Goal: Transaction & Acquisition: Purchase product/service

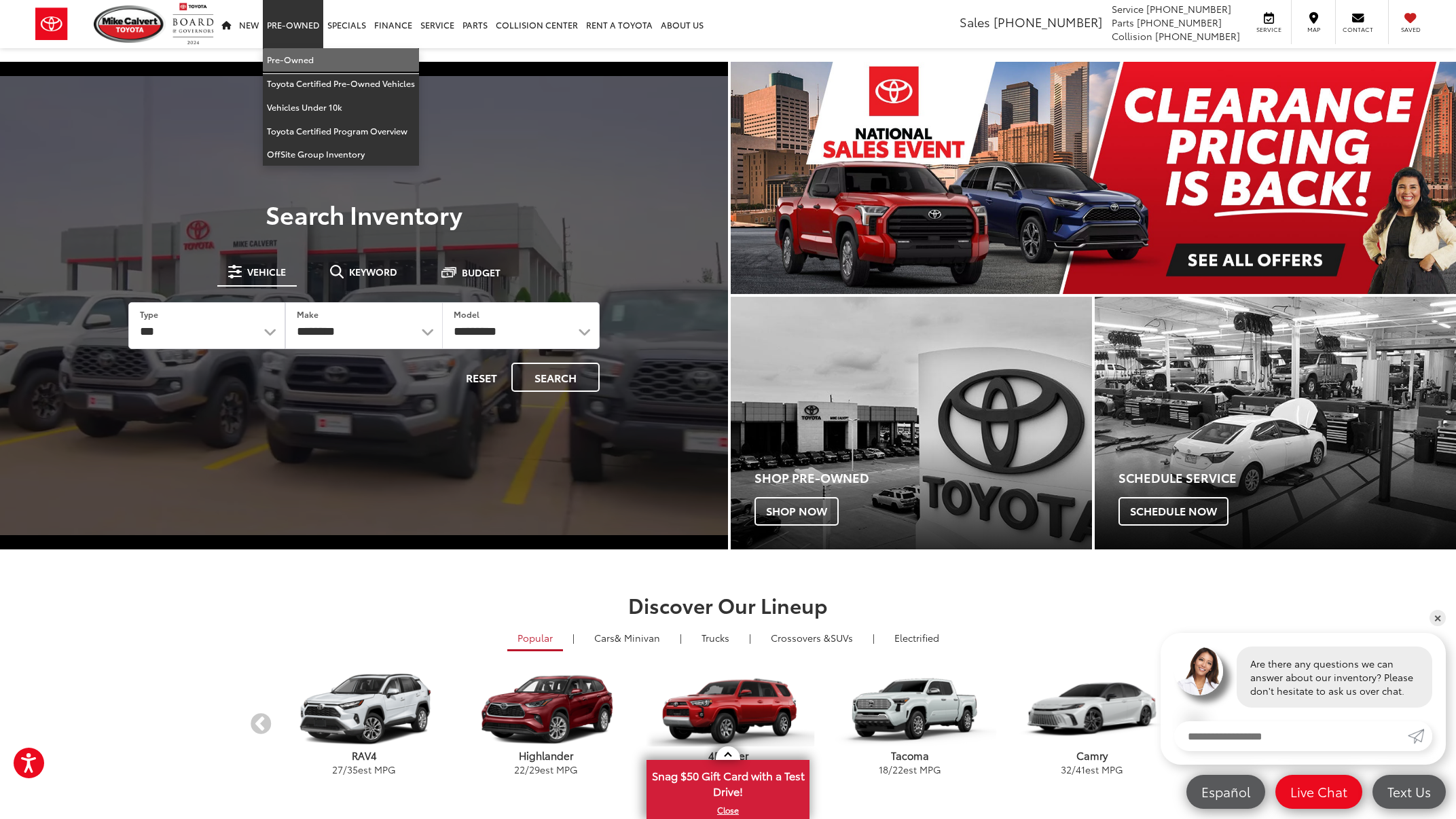
click at [298, 54] on link "Pre-Owned" at bounding box center [341, 60] width 156 height 24
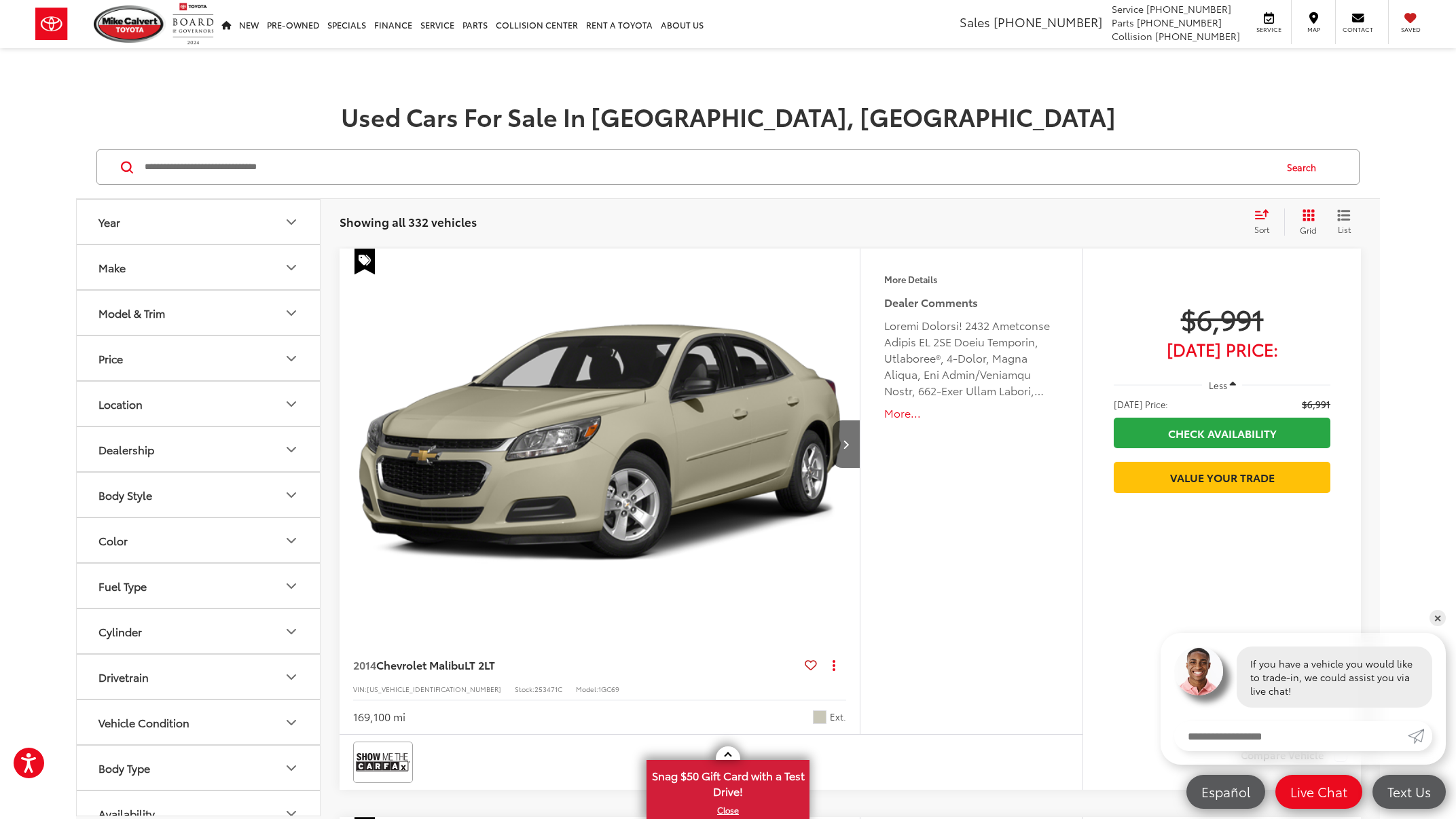
click at [239, 261] on button "Make" at bounding box center [199, 267] width 244 height 44
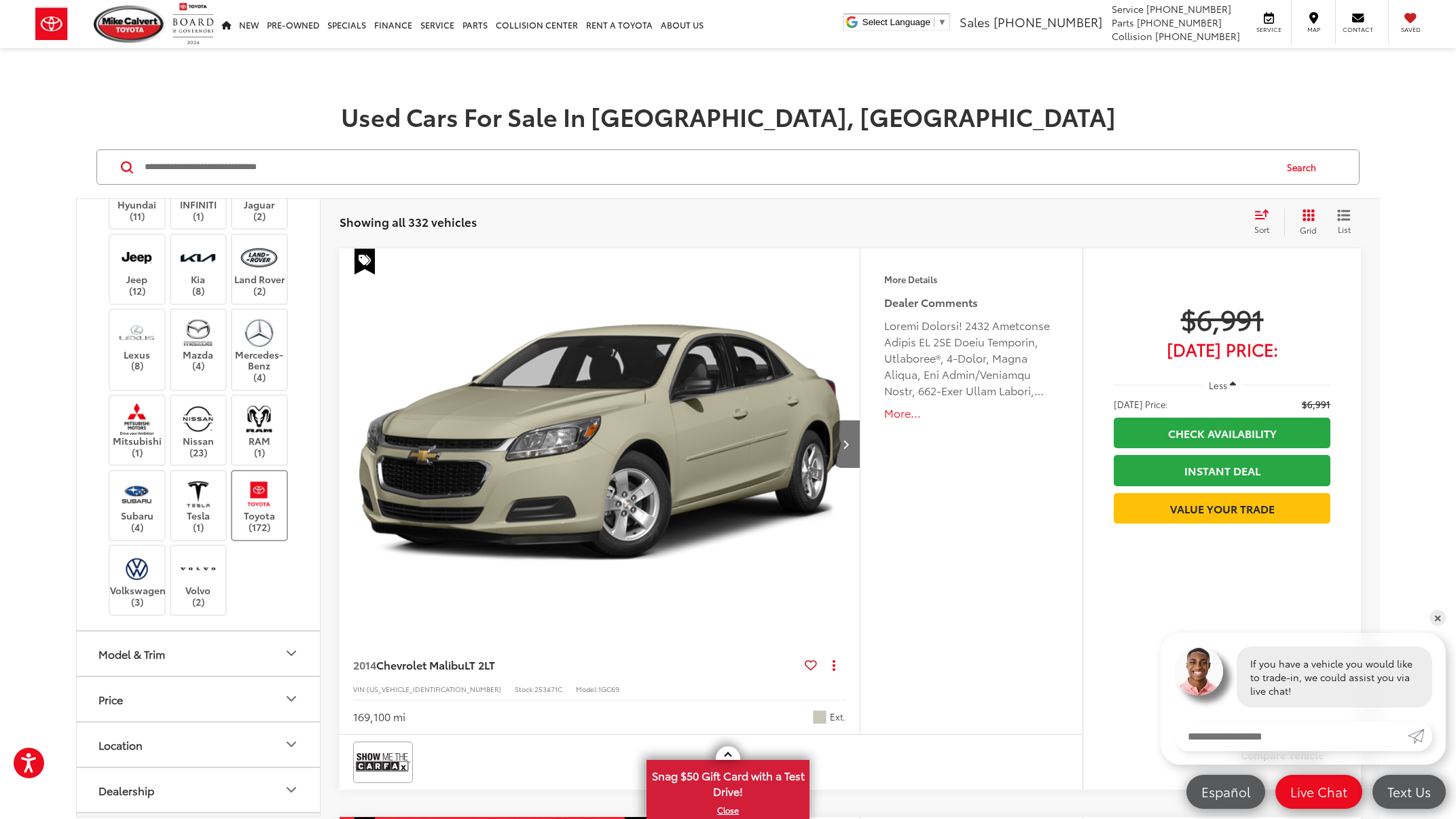
click at [252, 493] on img at bounding box center [259, 494] width 38 height 32
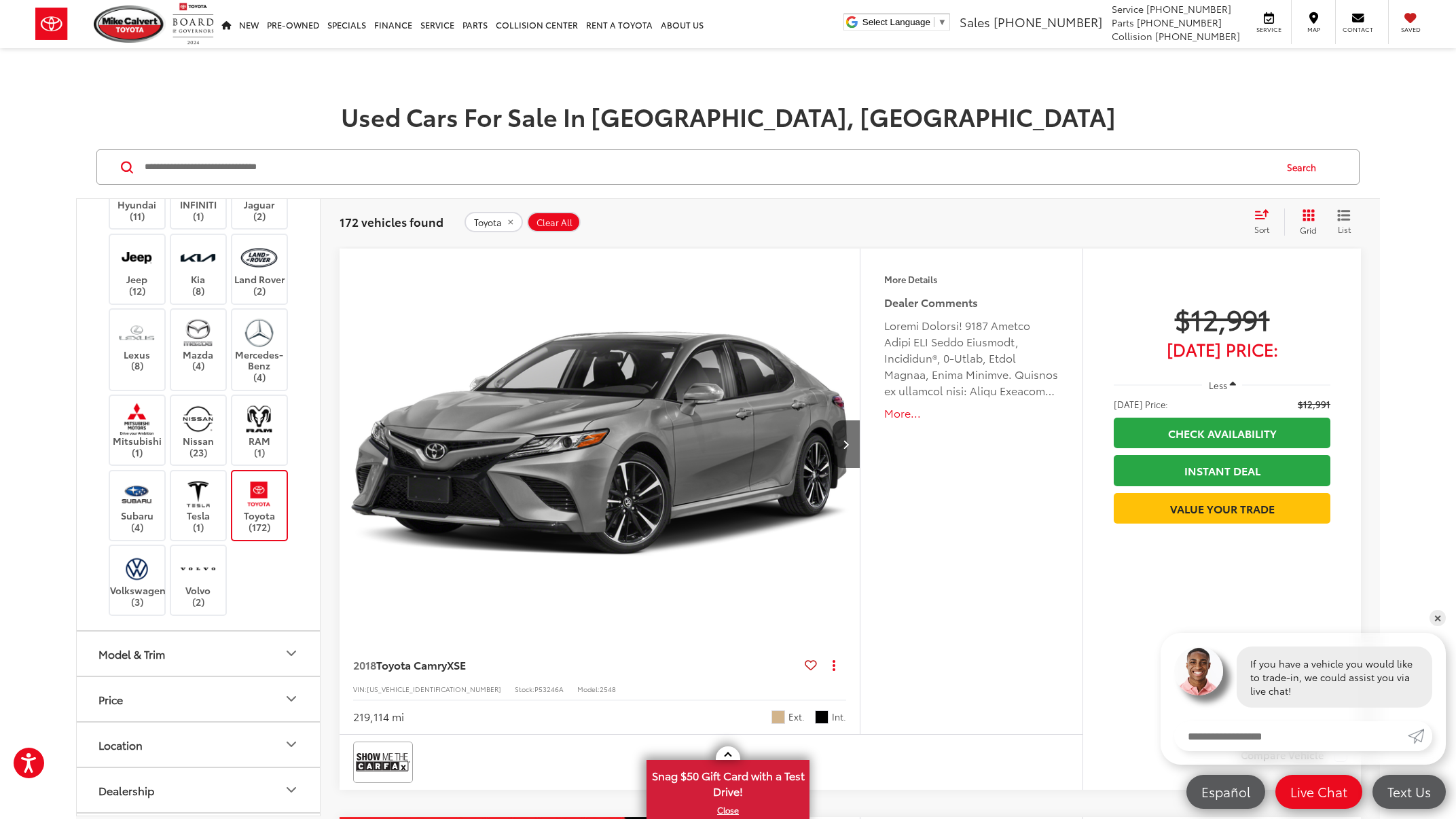
scroll to position [118, 0]
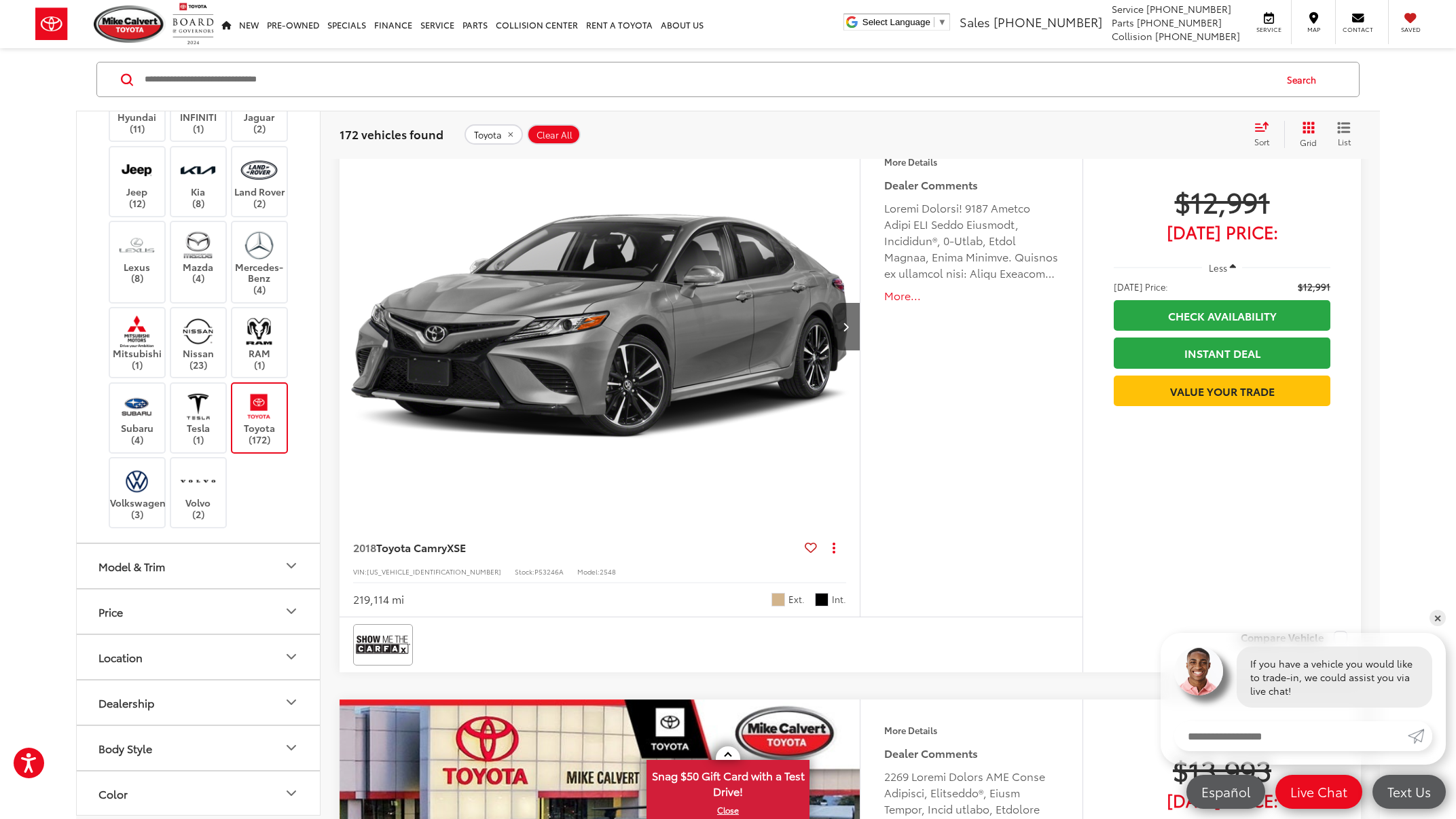
click at [179, 562] on button "Model & Trim" at bounding box center [199, 566] width 244 height 44
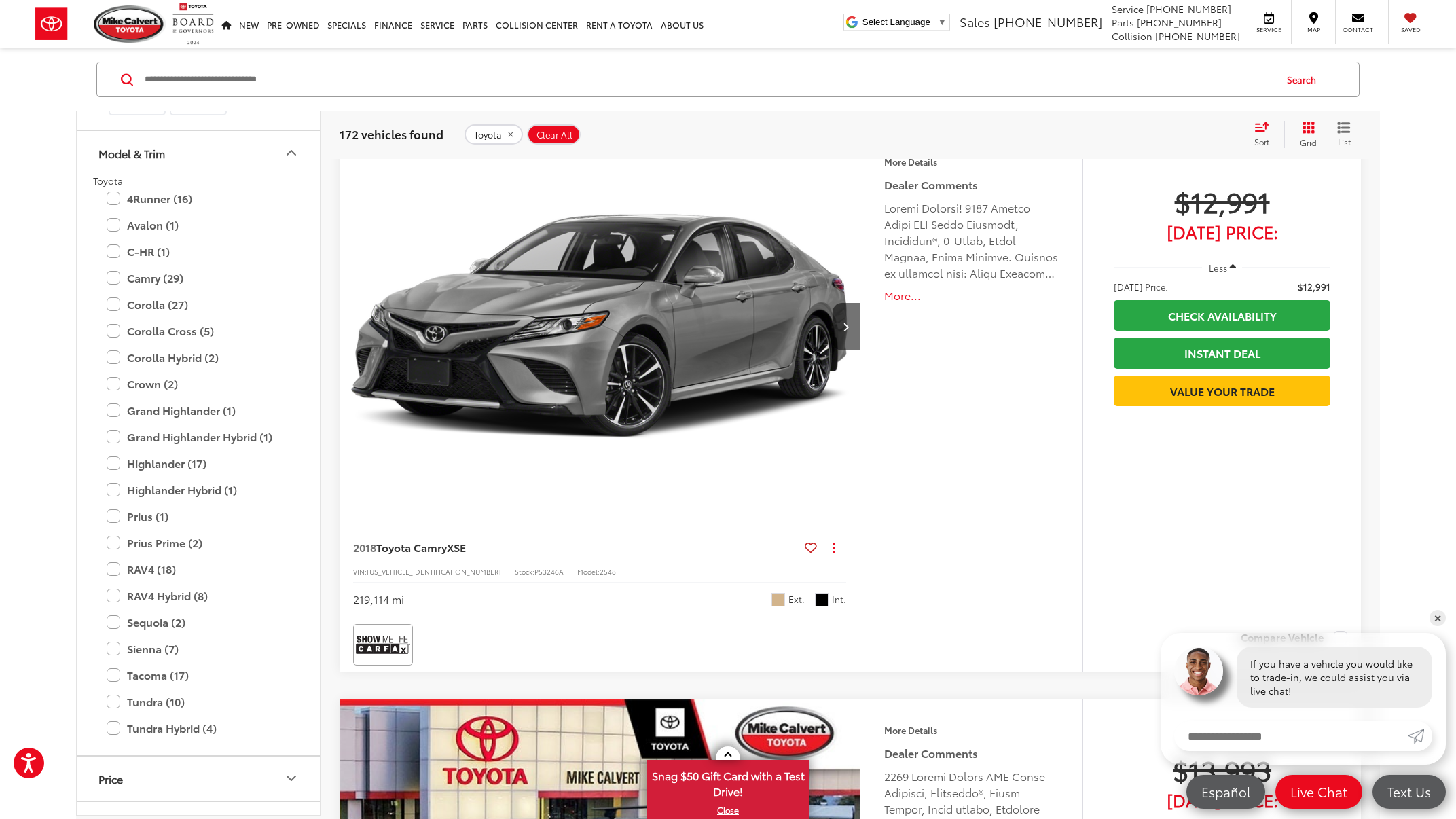
scroll to position [848, 0]
click at [118, 687] on label "Tundra (10)" at bounding box center [199, 698] width 184 height 24
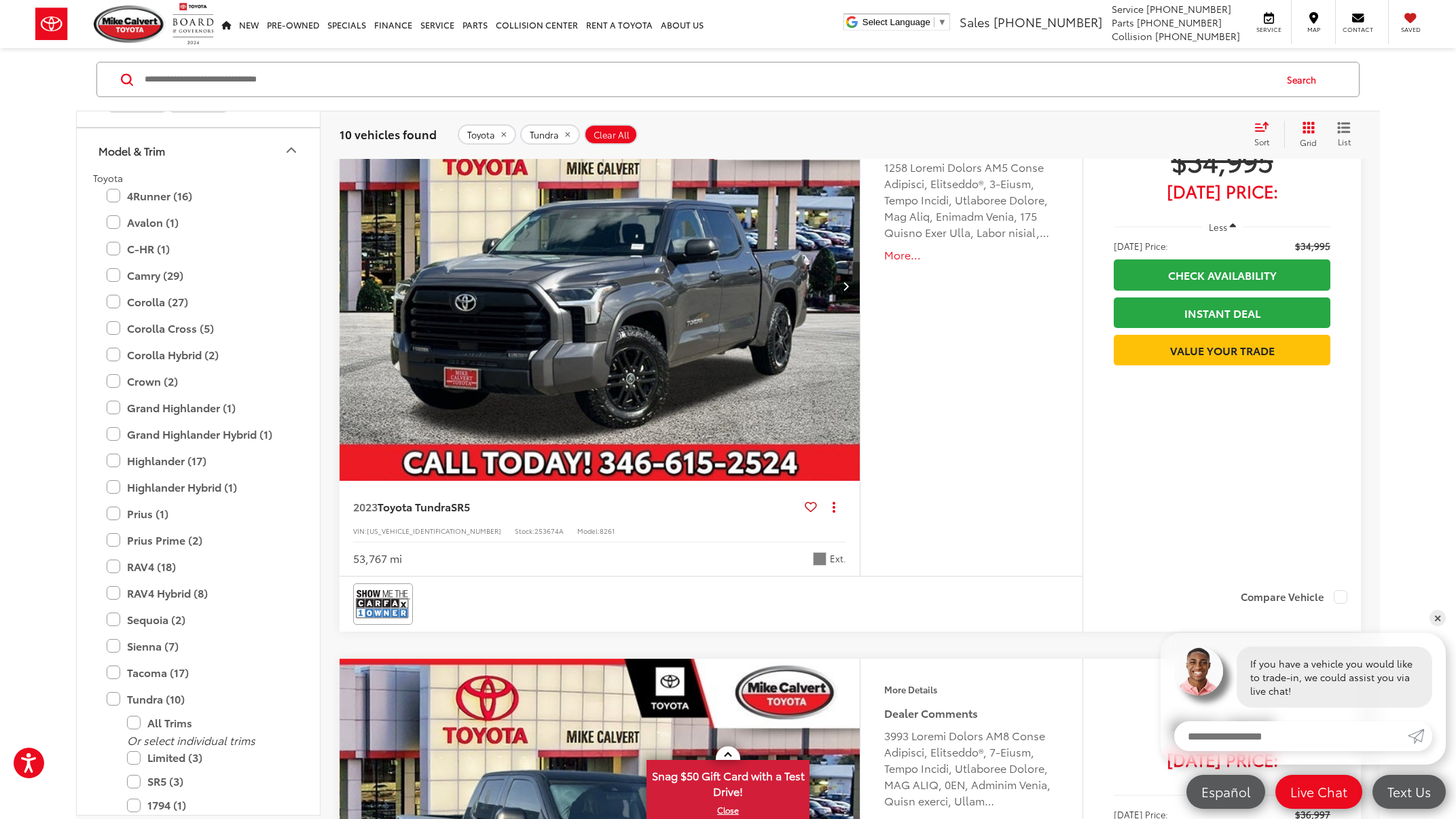
scroll to position [1176, 0]
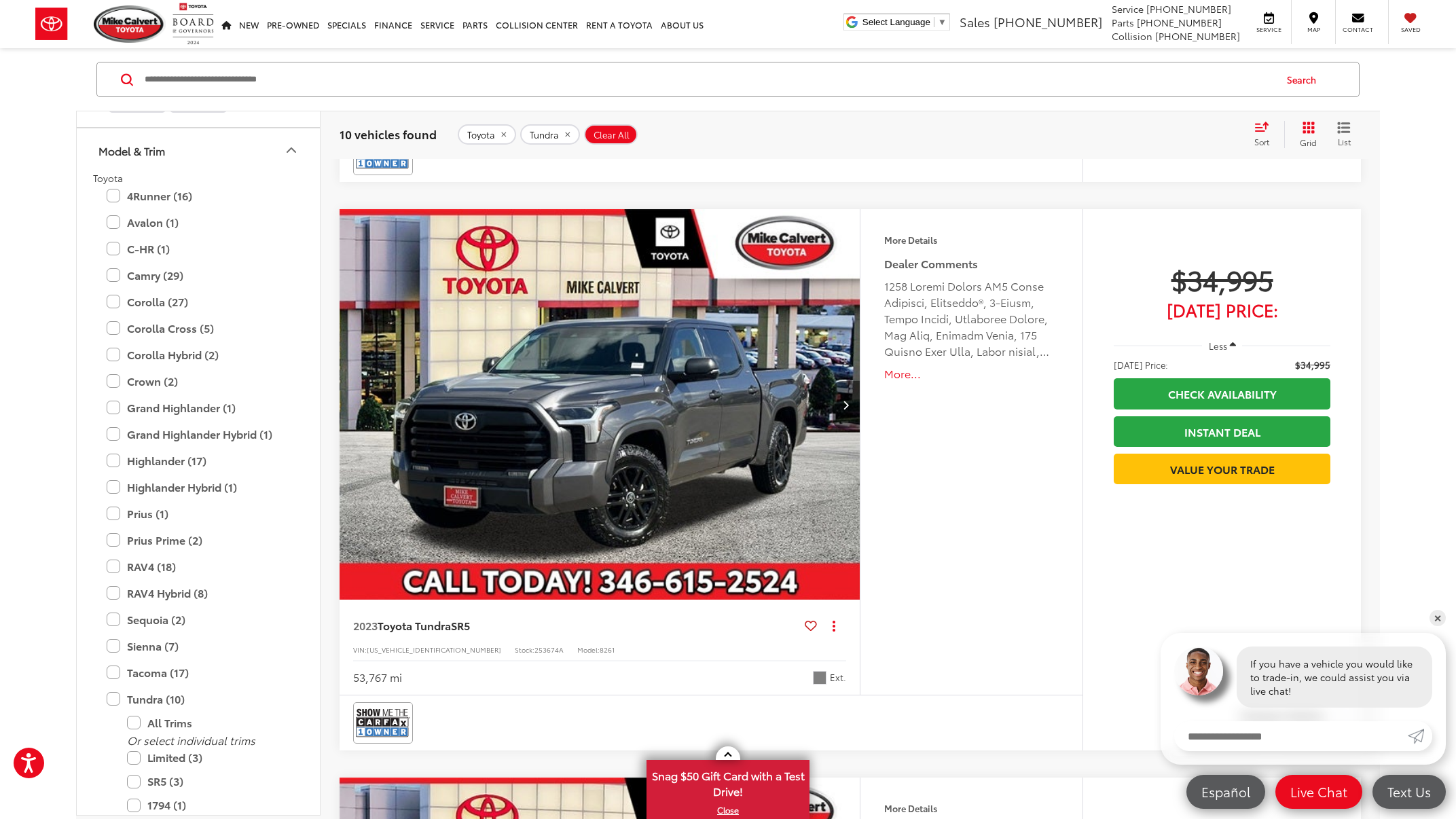
click at [594, 436] on img "2023 Toyota Tundra SR5 0" at bounding box center [600, 405] width 523 height 392
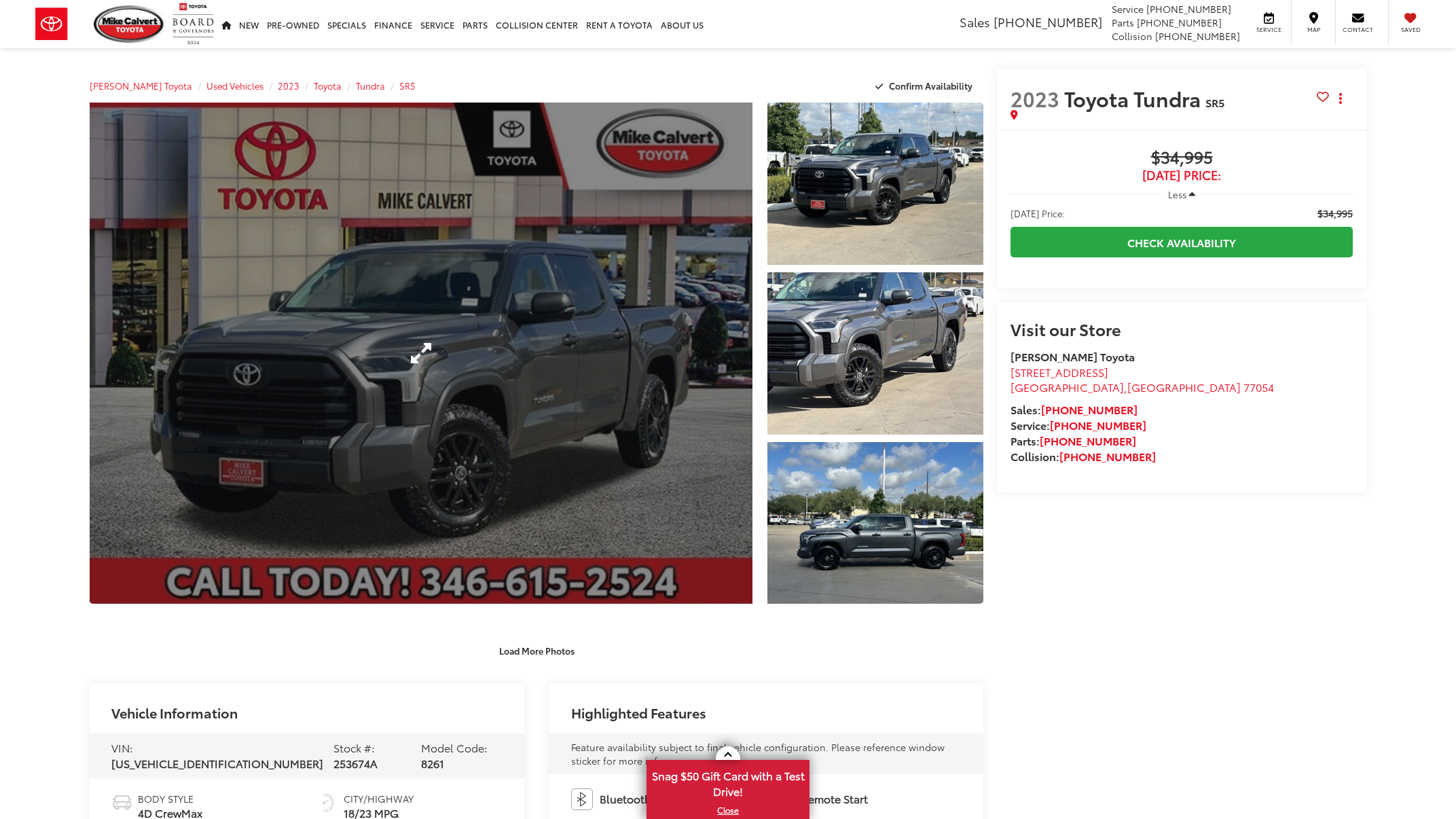
click at [588, 432] on link "Expand Photo 0" at bounding box center [421, 353] width 663 height 501
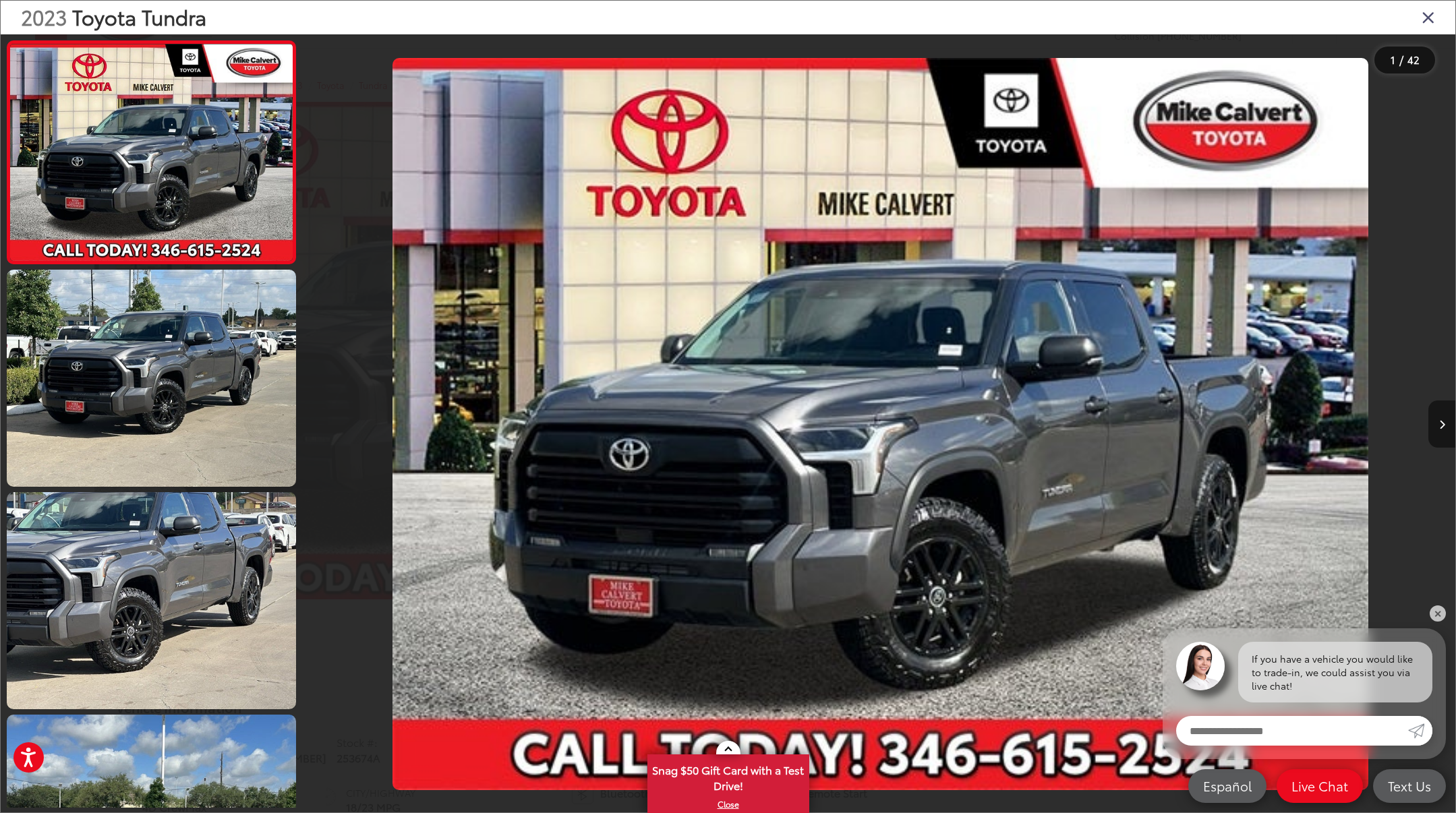
click at [1431, 428] on button "Next image" at bounding box center [1442, 423] width 27 height 47
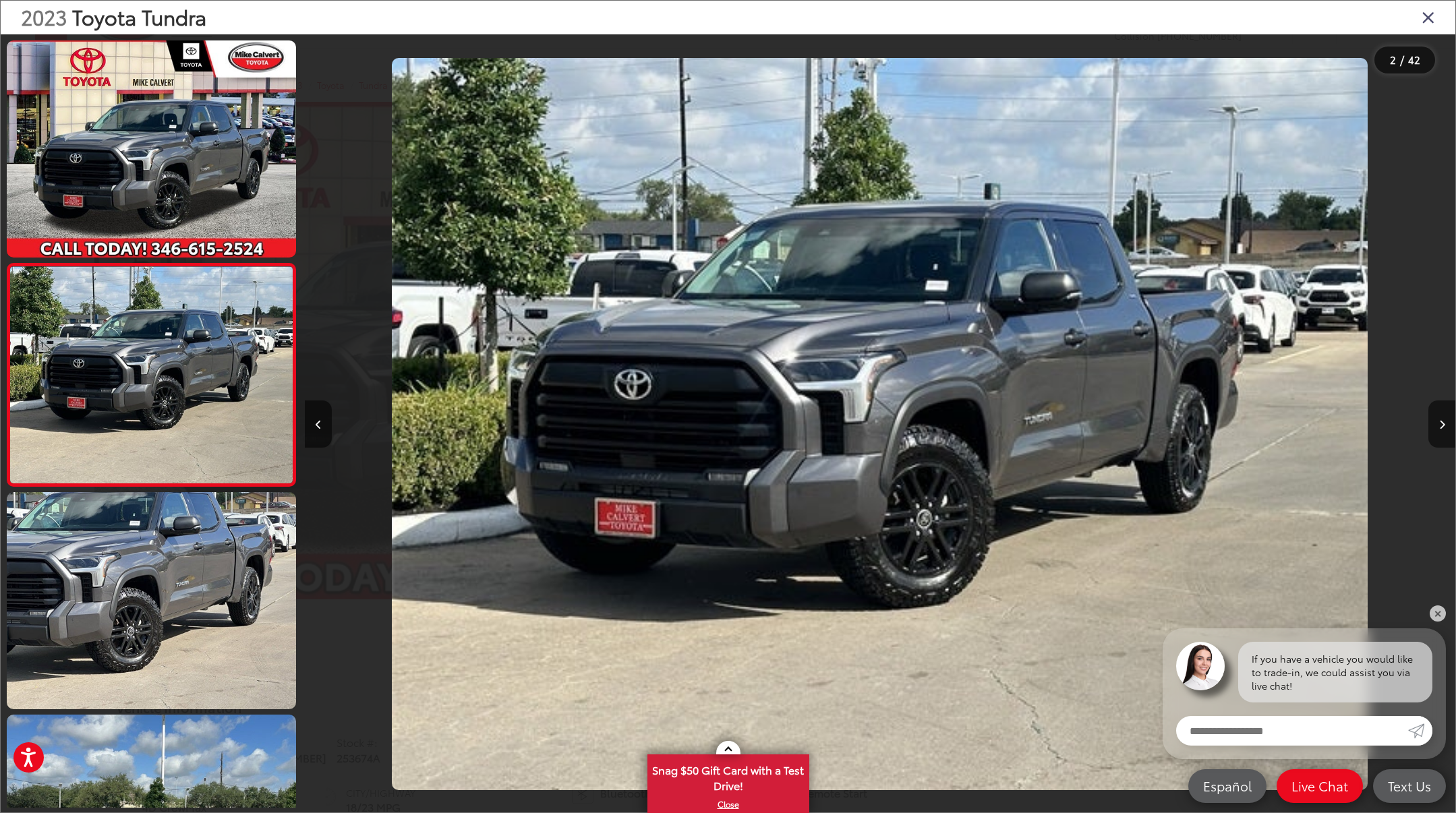
click at [947, 426] on img "2023 Toyota Tundra SR5 1" at bounding box center [879, 423] width 976 height 731
click at [921, 427] on img "2023 Toyota Tundra SR5 1" at bounding box center [879, 423] width 976 height 731
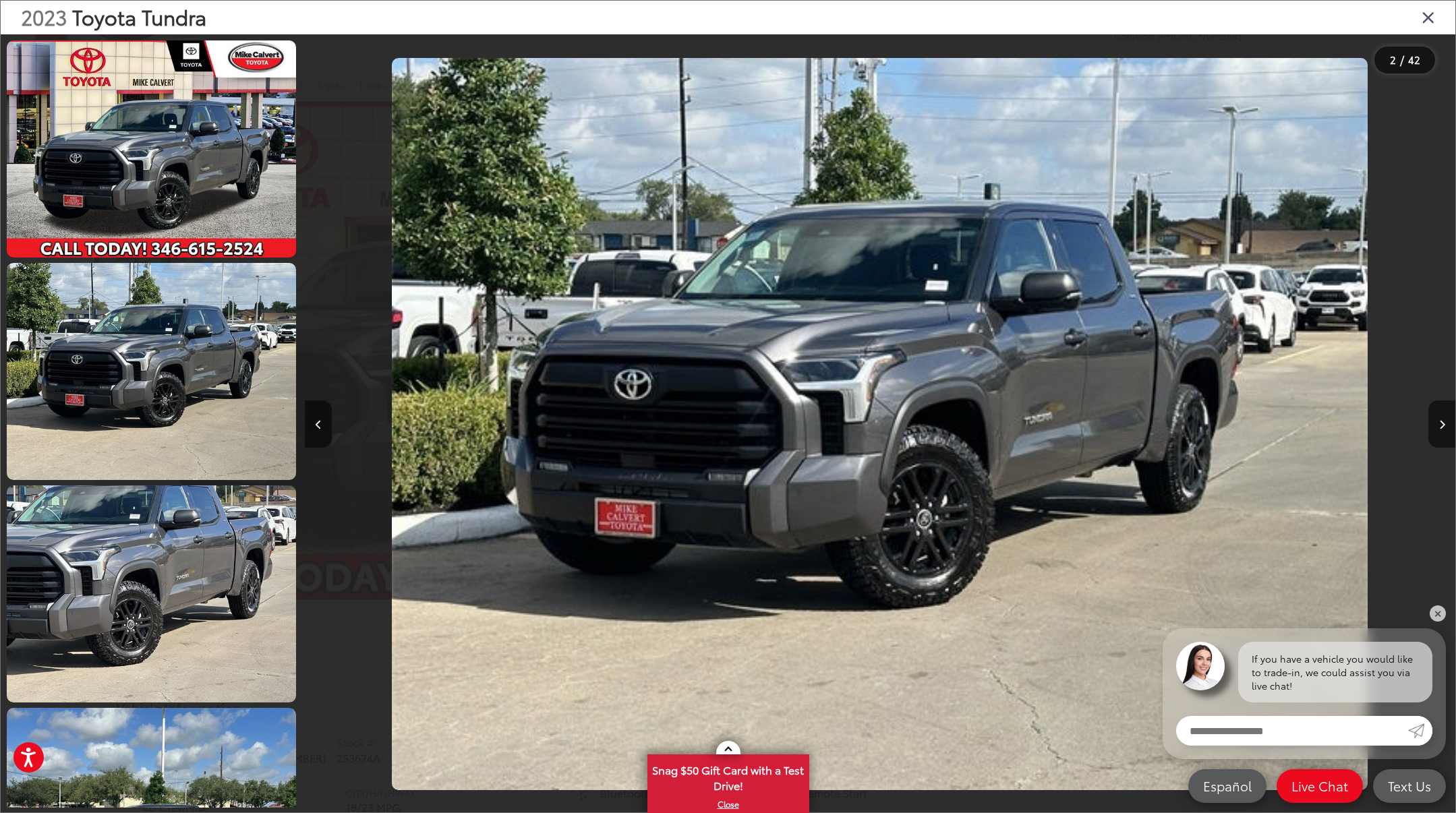
click at [921, 427] on img "2023 Toyota Tundra SR5 1" at bounding box center [879, 423] width 976 height 731
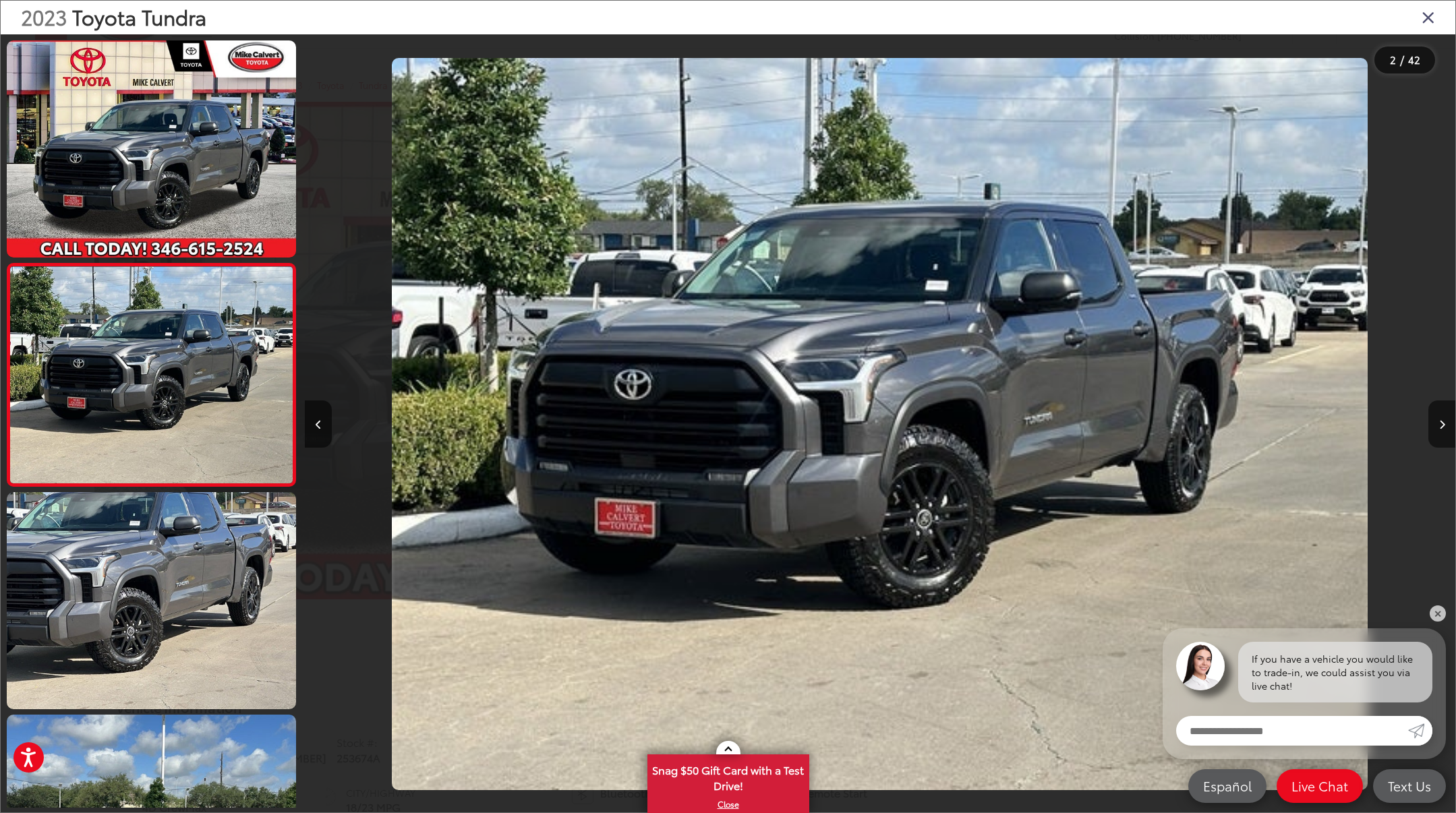
click at [865, 421] on img "2023 Toyota Tundra SR5 1" at bounding box center [879, 423] width 976 height 731
click at [1435, 619] on link "✕" at bounding box center [1438, 613] width 16 height 16
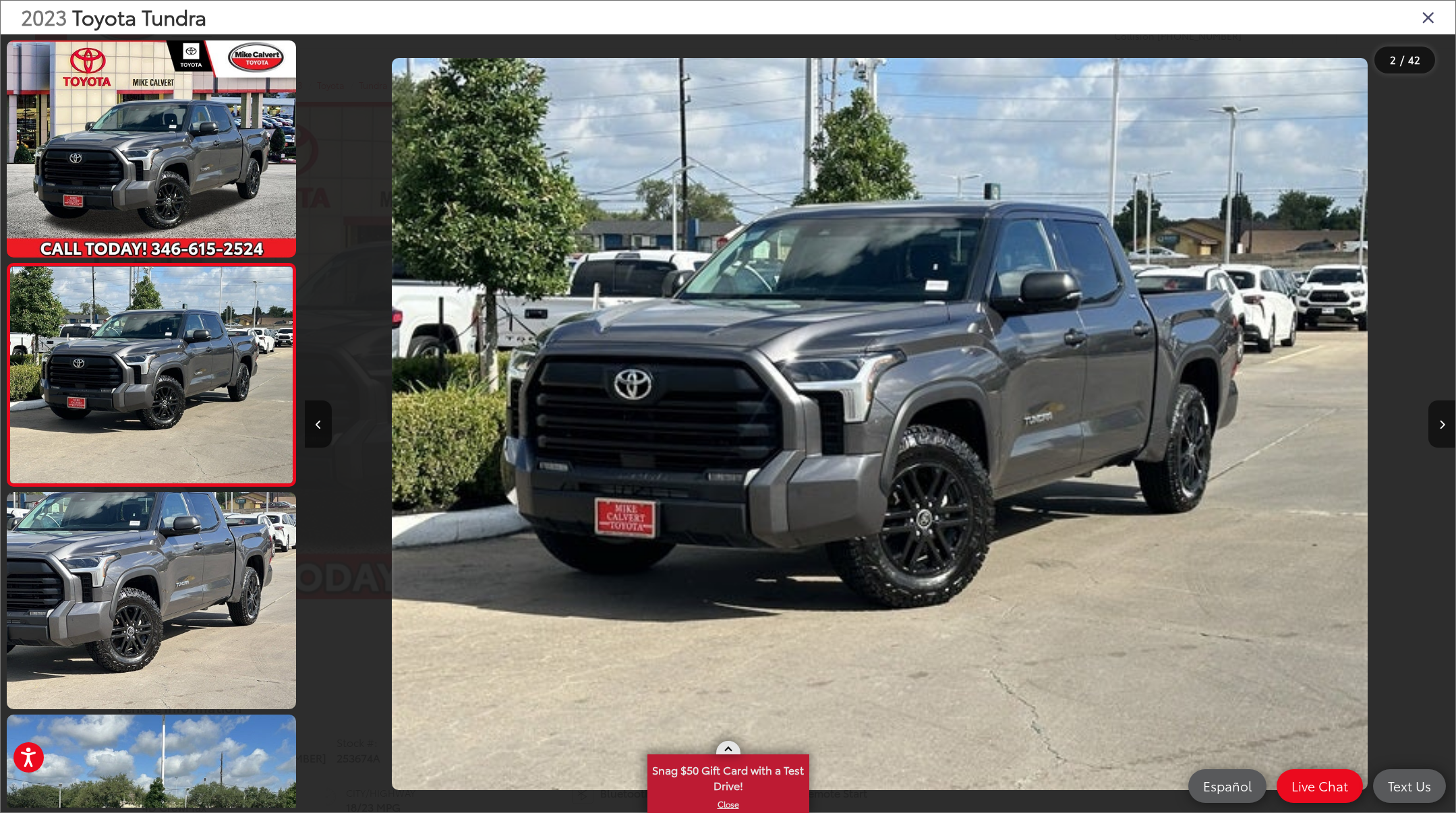
click at [736, 803] on link "X" at bounding box center [728, 804] width 159 height 15
click at [1440, 425] on icon "Next image" at bounding box center [1442, 425] width 6 height 10
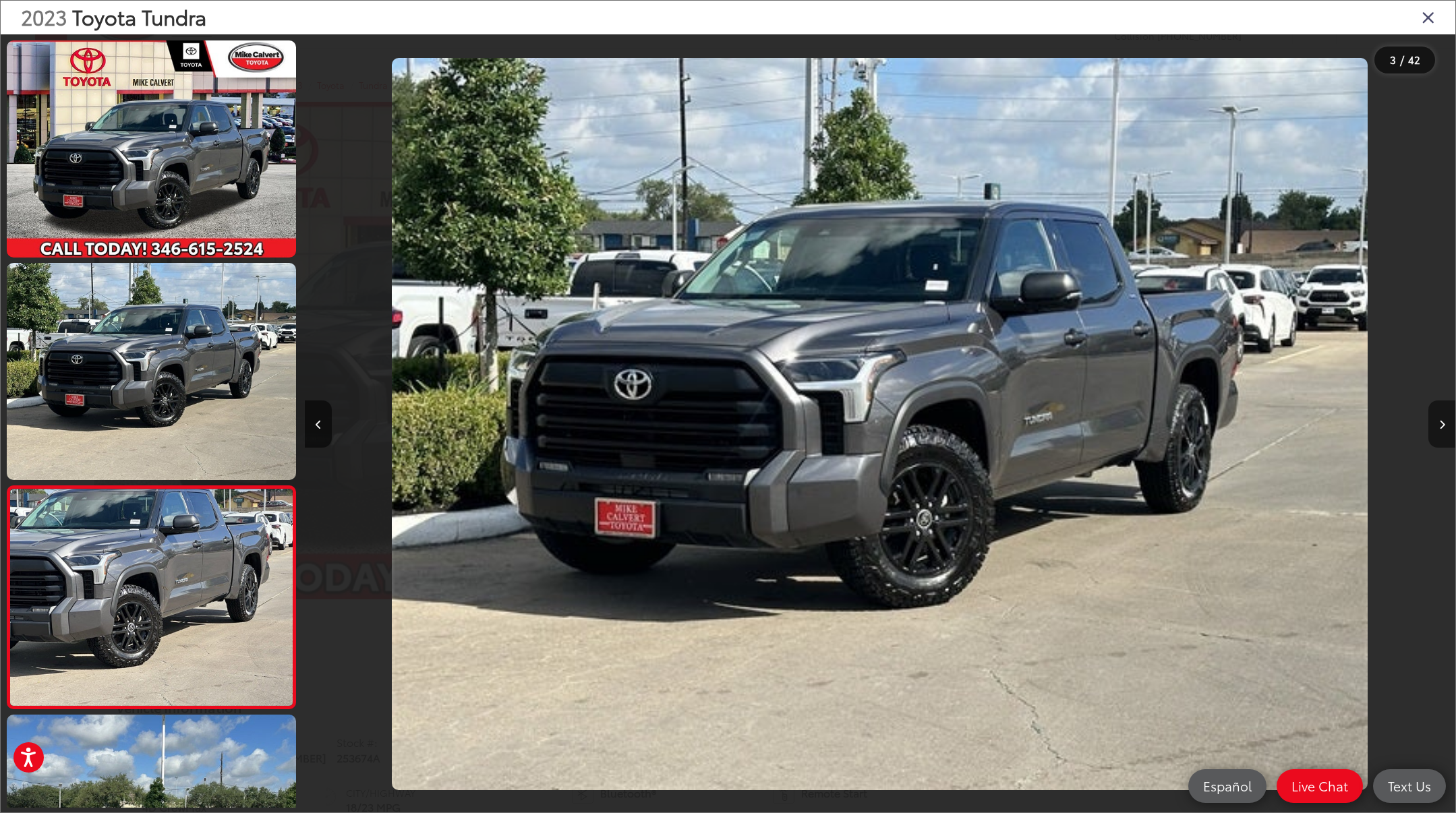
scroll to position [212, 0]
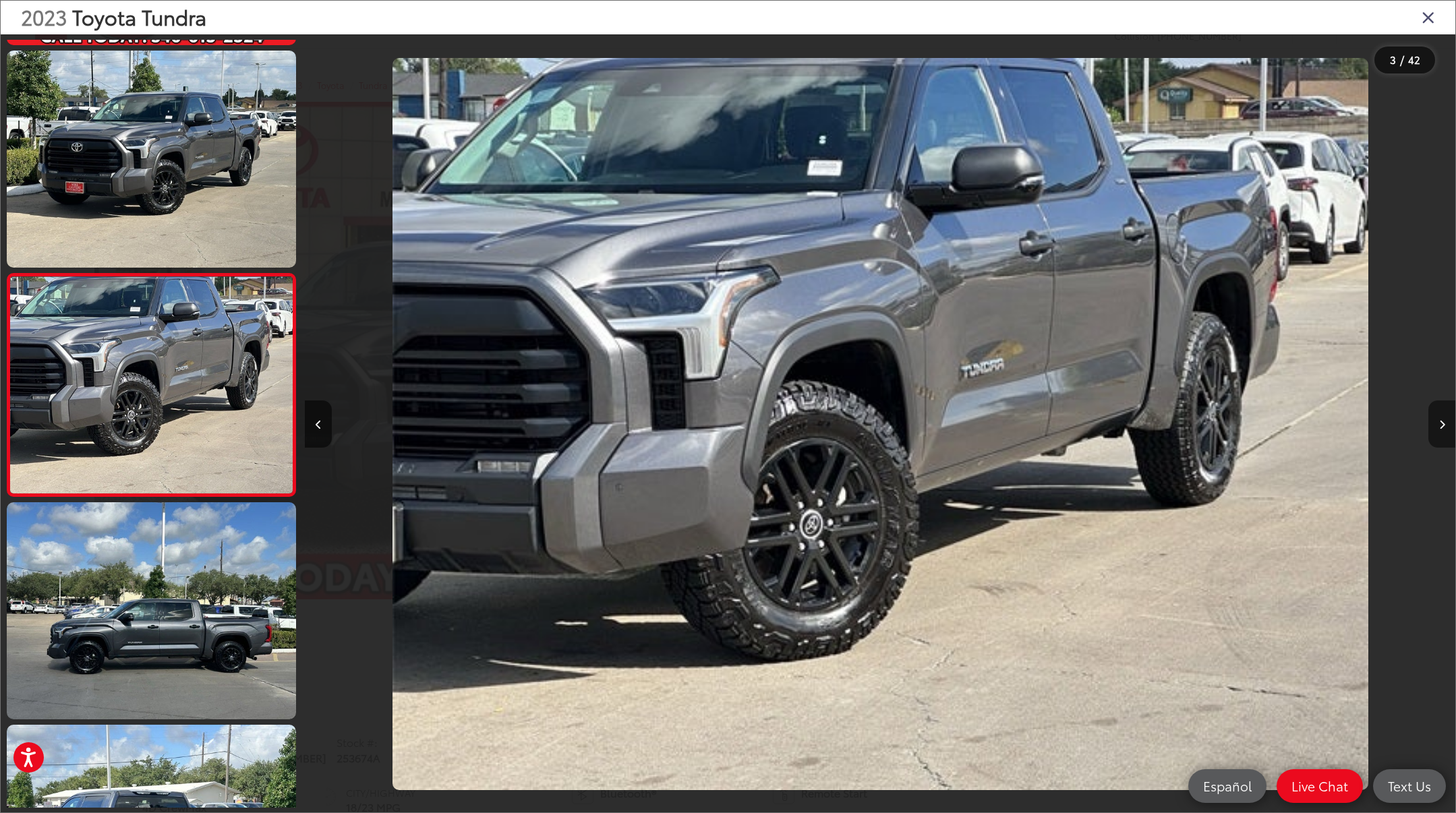
click at [1440, 425] on icon "Next image" at bounding box center [1442, 425] width 6 height 10
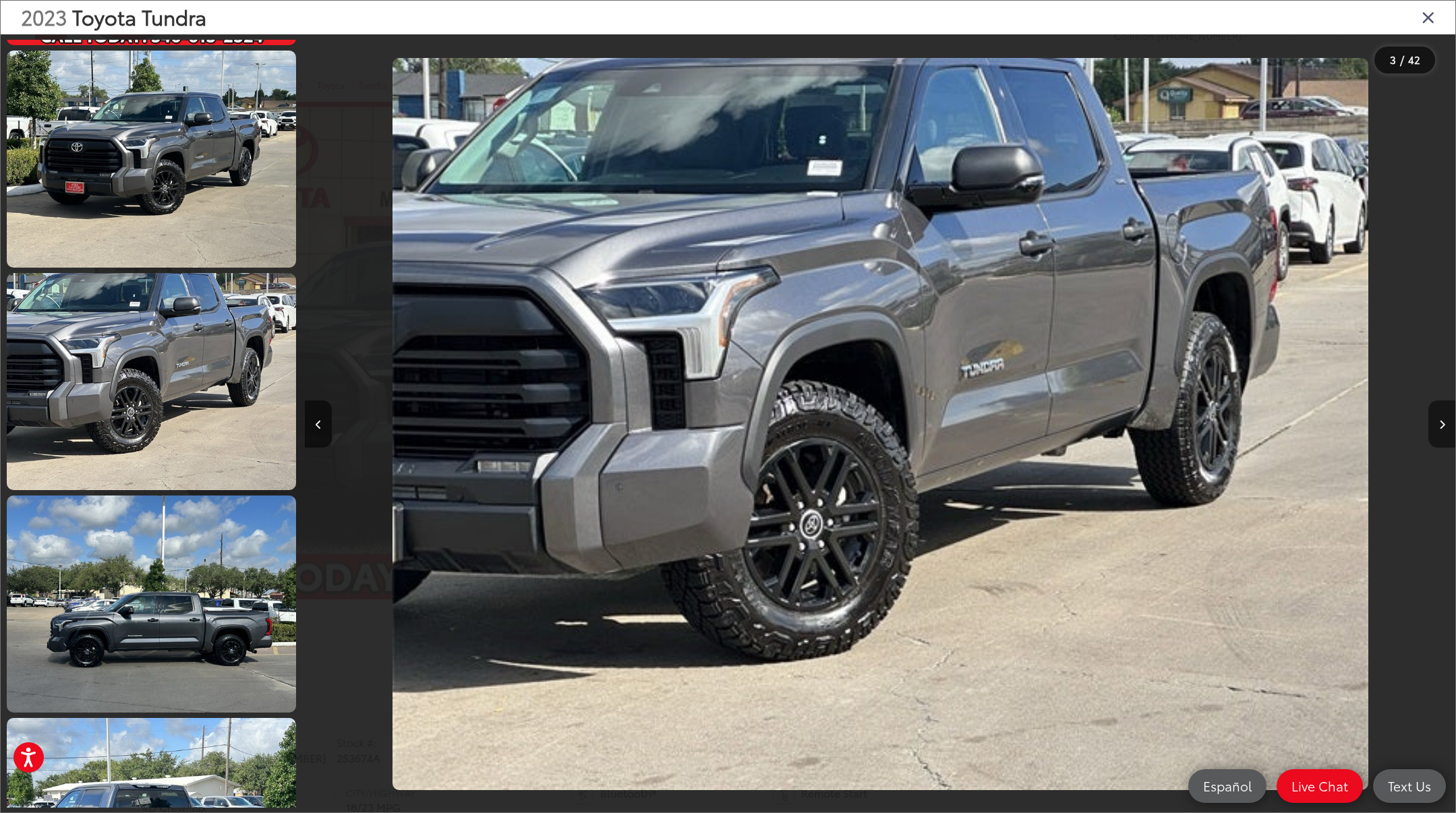
scroll to position [0, 3451]
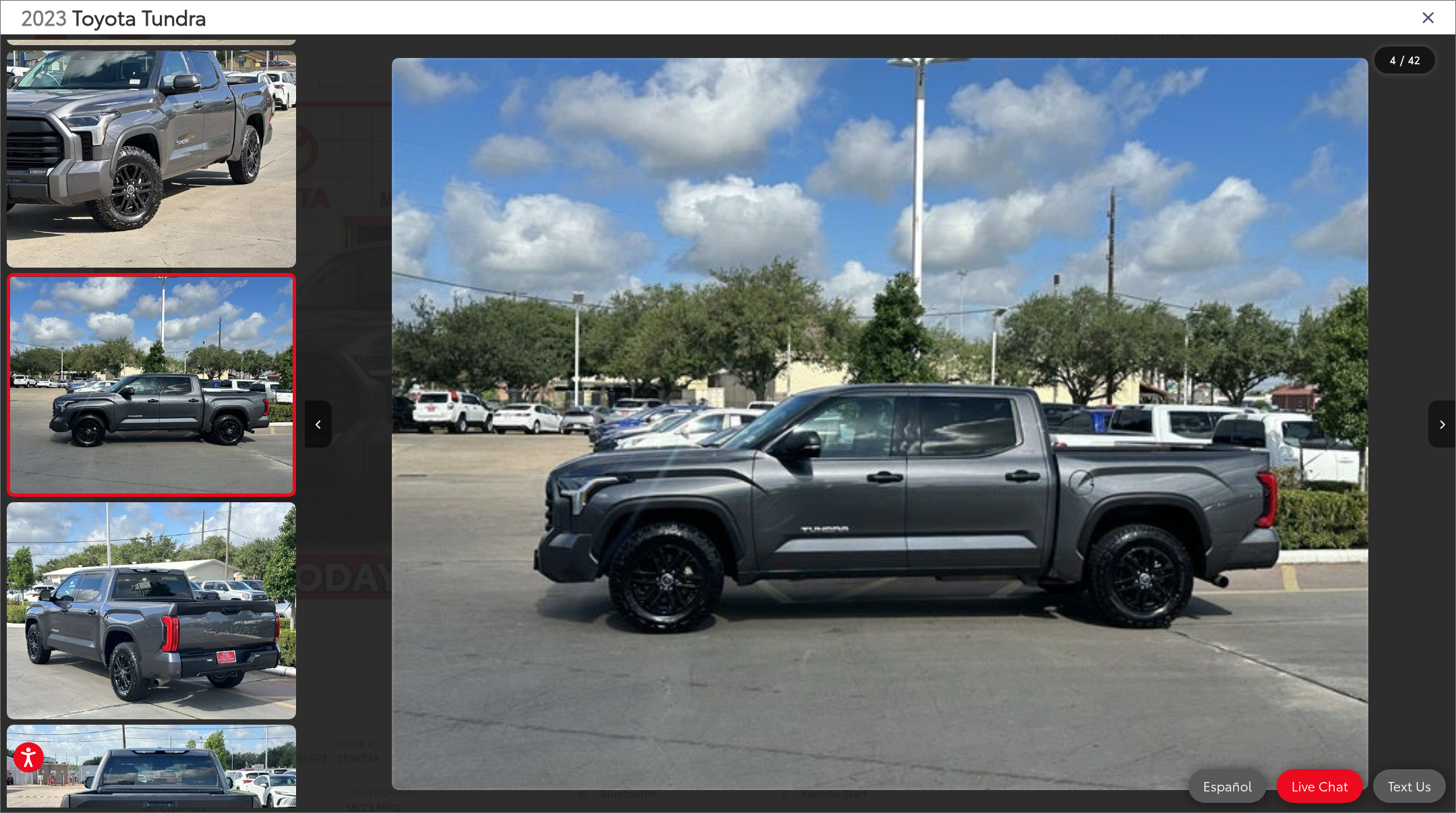
click at [1440, 425] on icon "Next image" at bounding box center [1442, 425] width 6 height 10
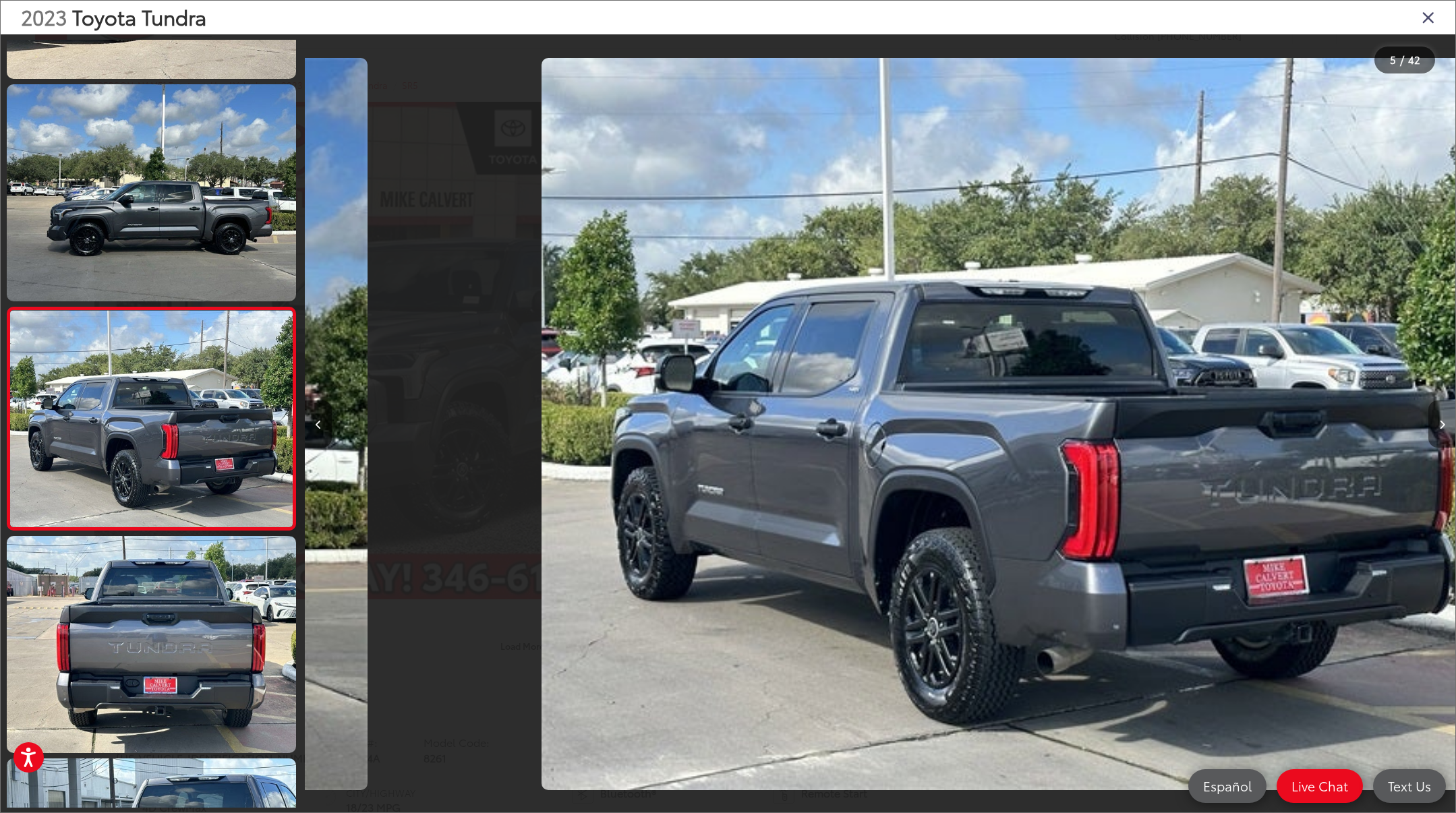
scroll to position [0, 4601]
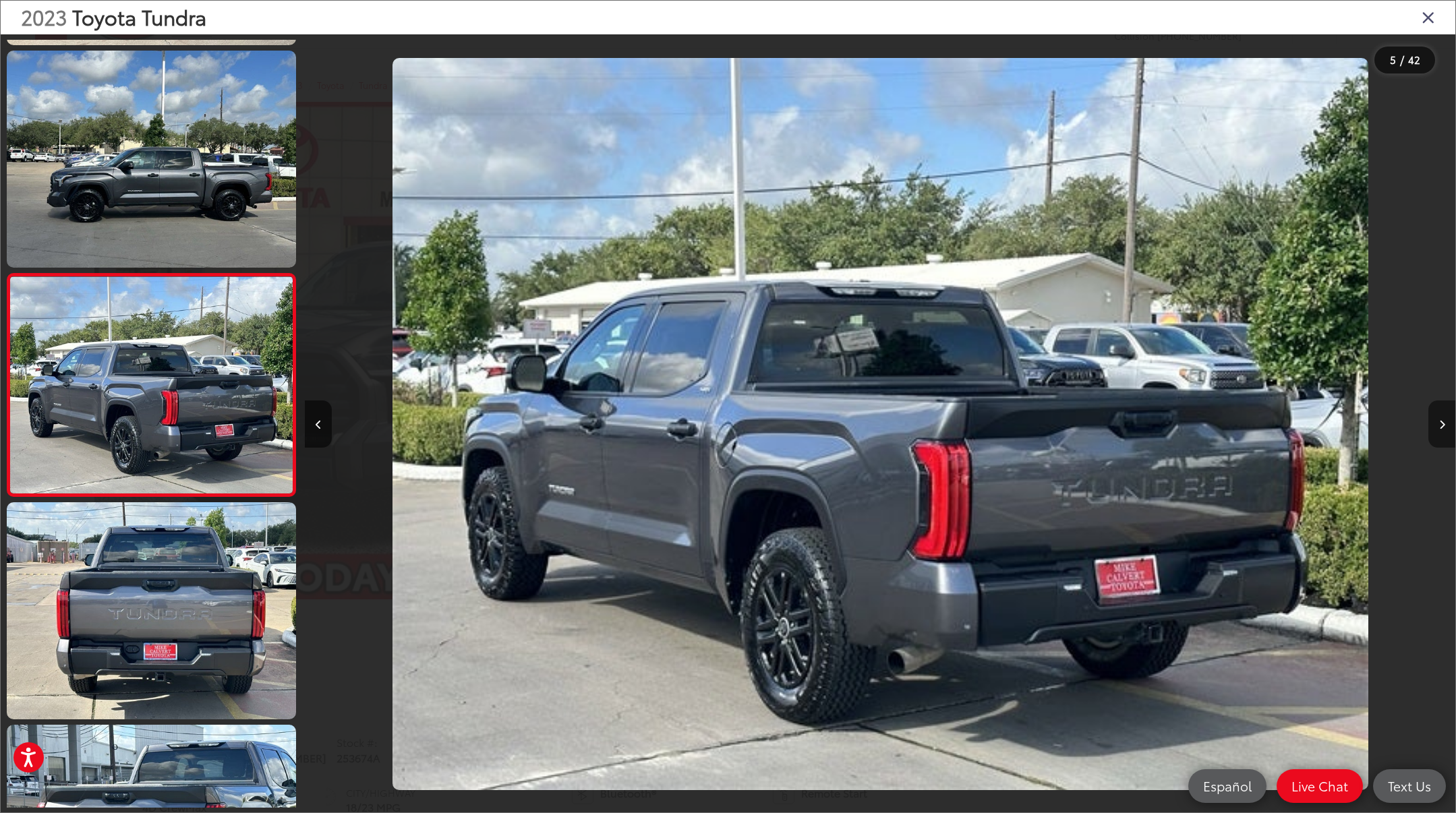
click at [1440, 425] on icon "Next image" at bounding box center [1442, 425] width 6 height 10
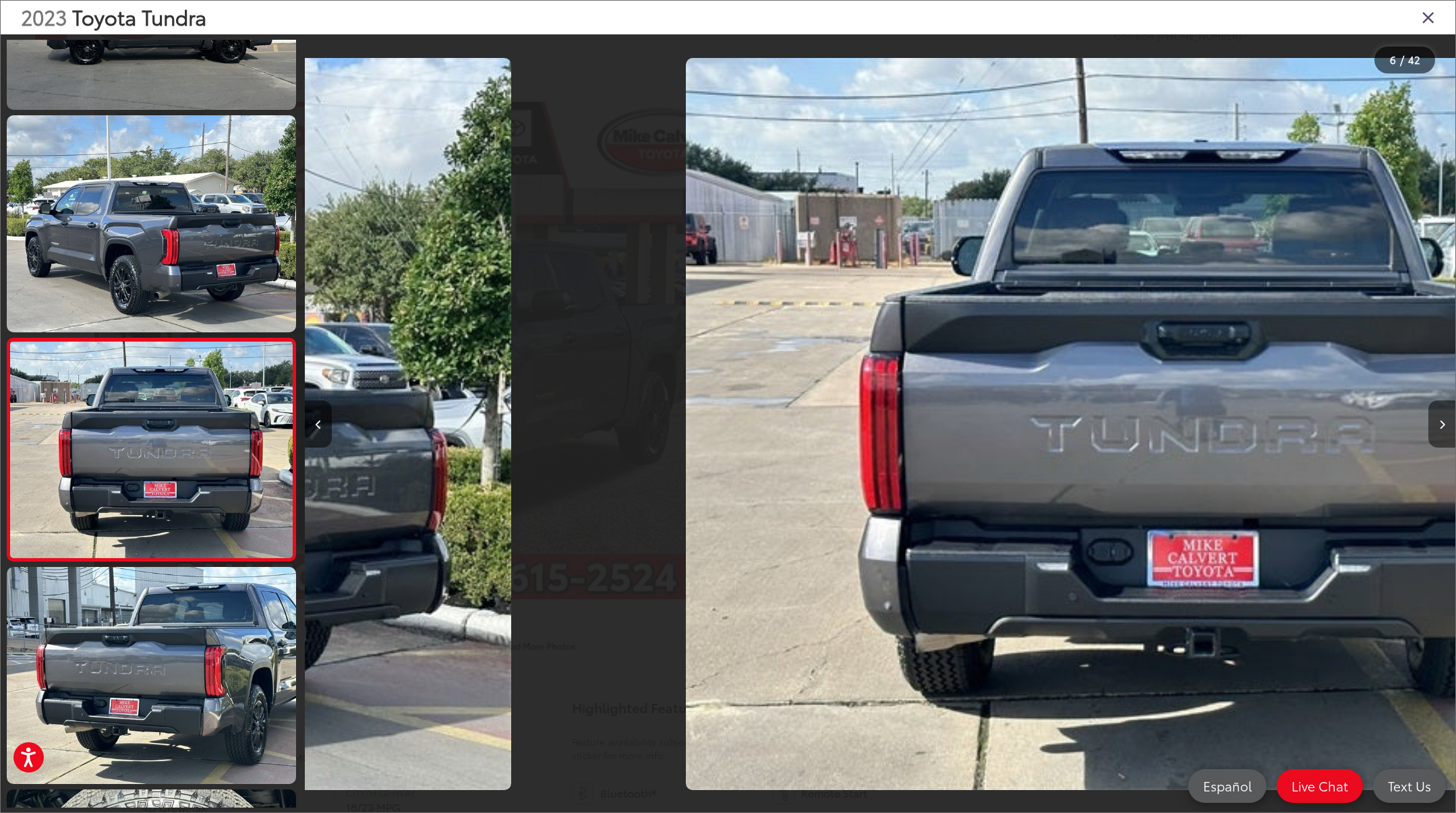
scroll to position [0, 5751]
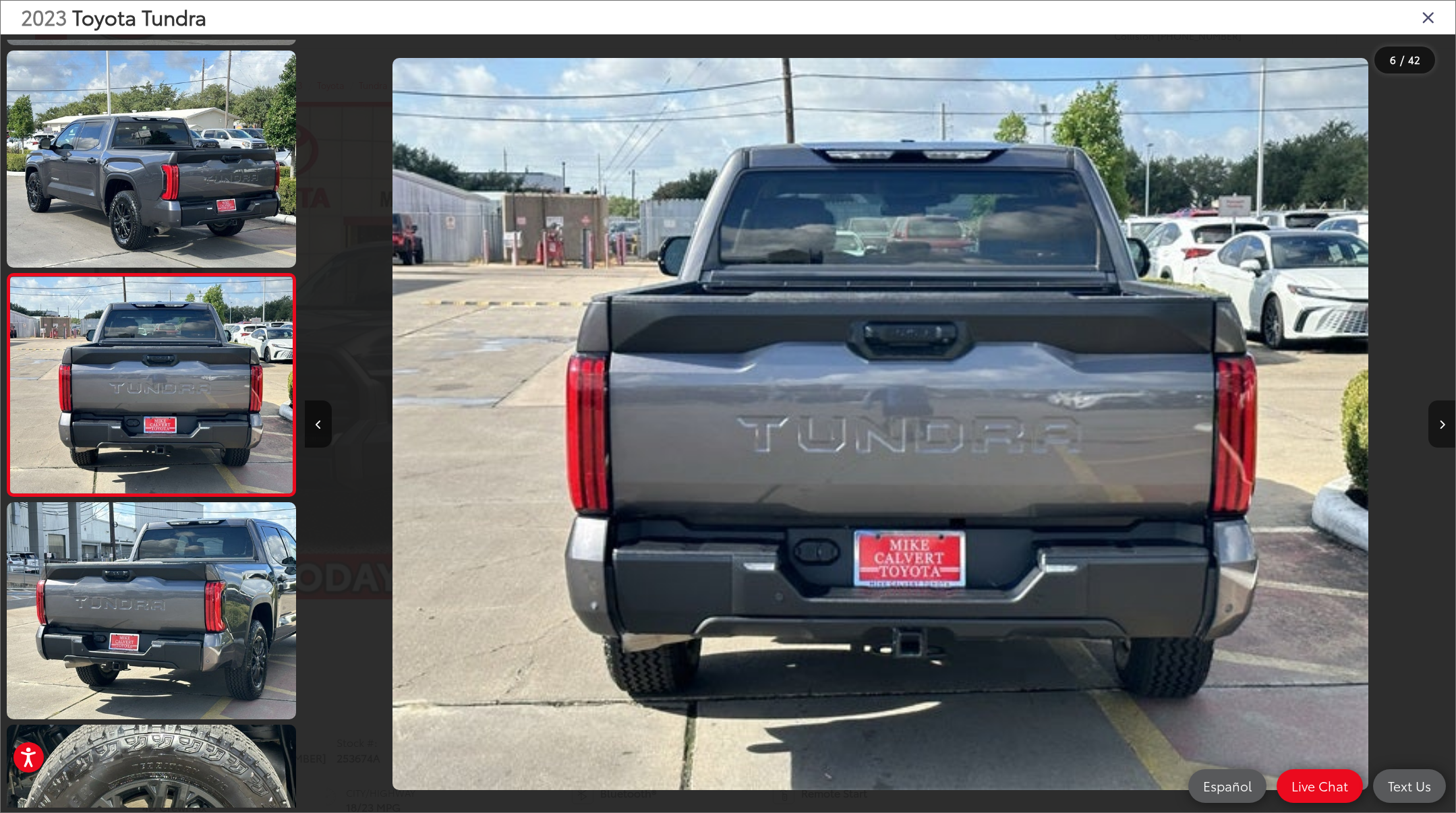
click at [1440, 425] on icon "Next image" at bounding box center [1442, 425] width 6 height 10
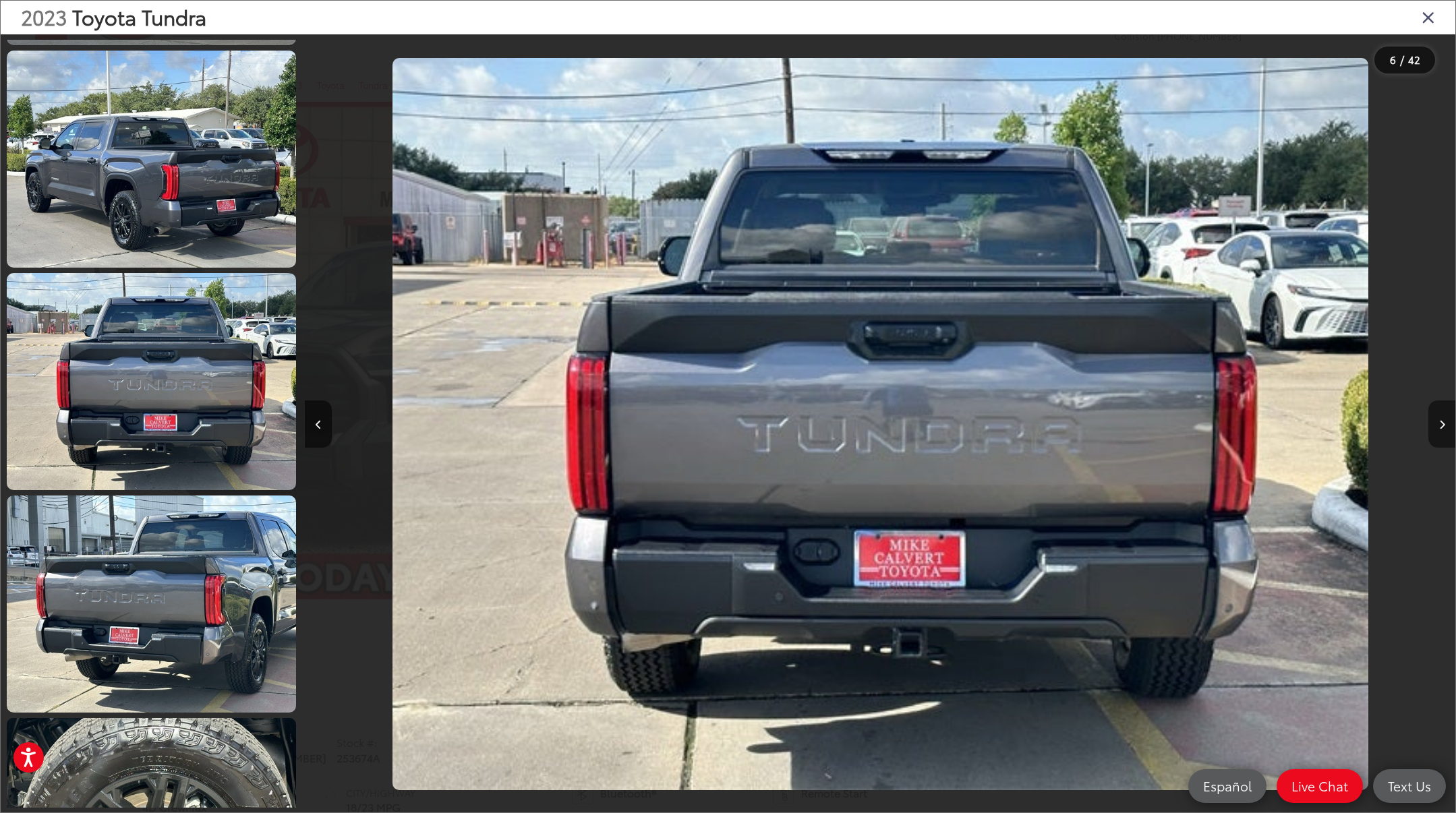
scroll to position [1102, 0]
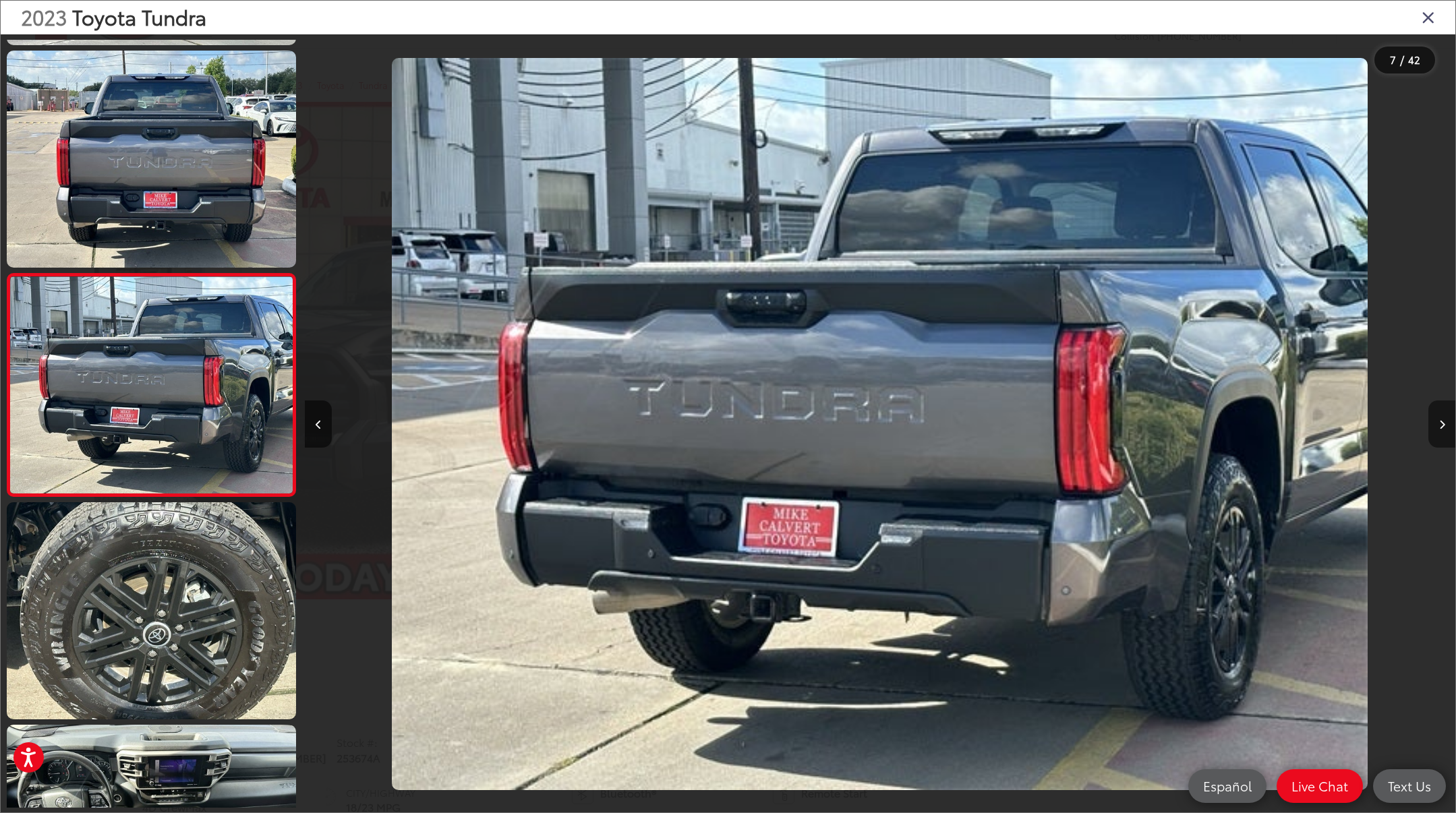
click at [1440, 425] on icon "Next image" at bounding box center [1442, 425] width 6 height 10
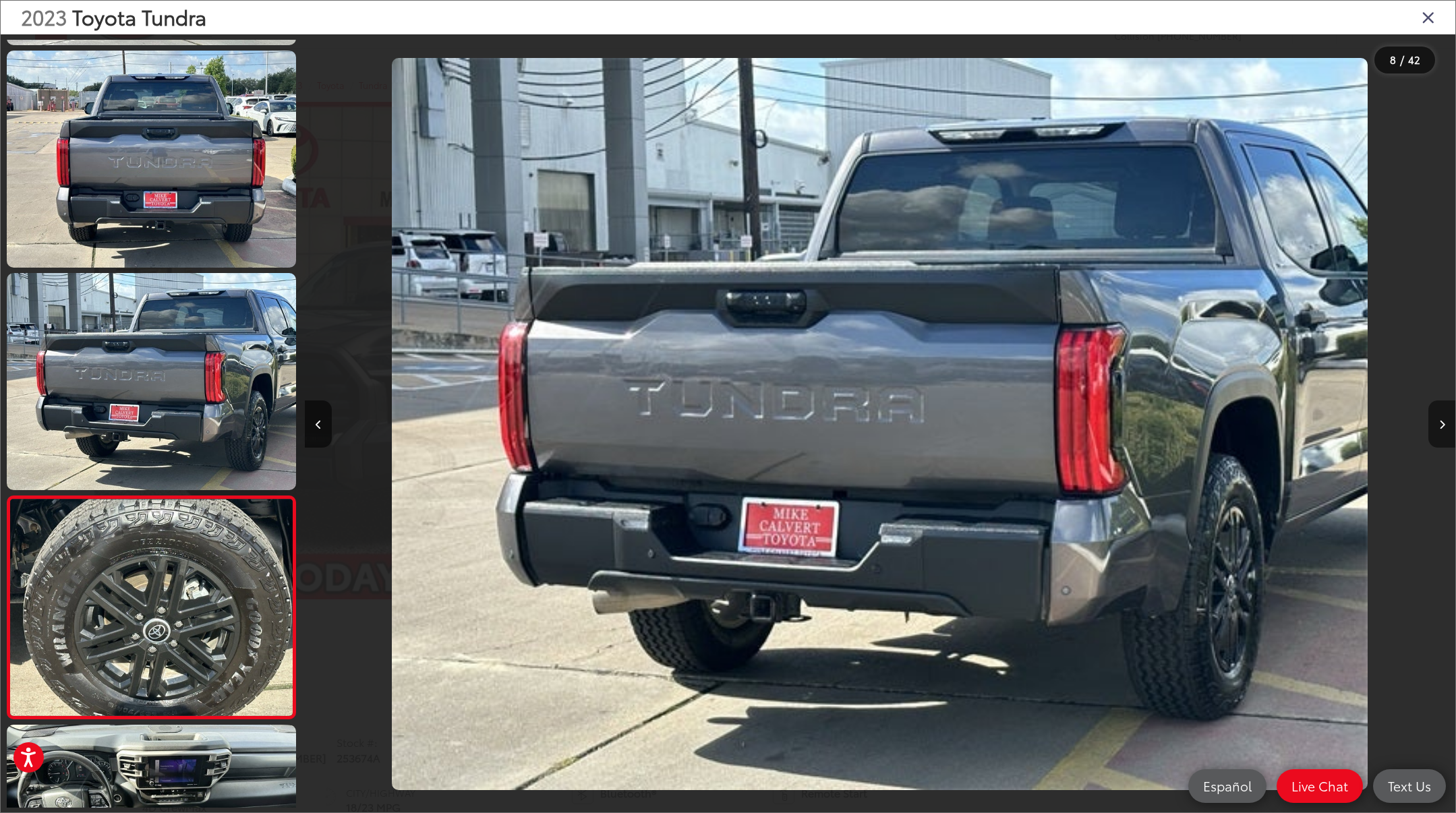
scroll to position [0, 8051]
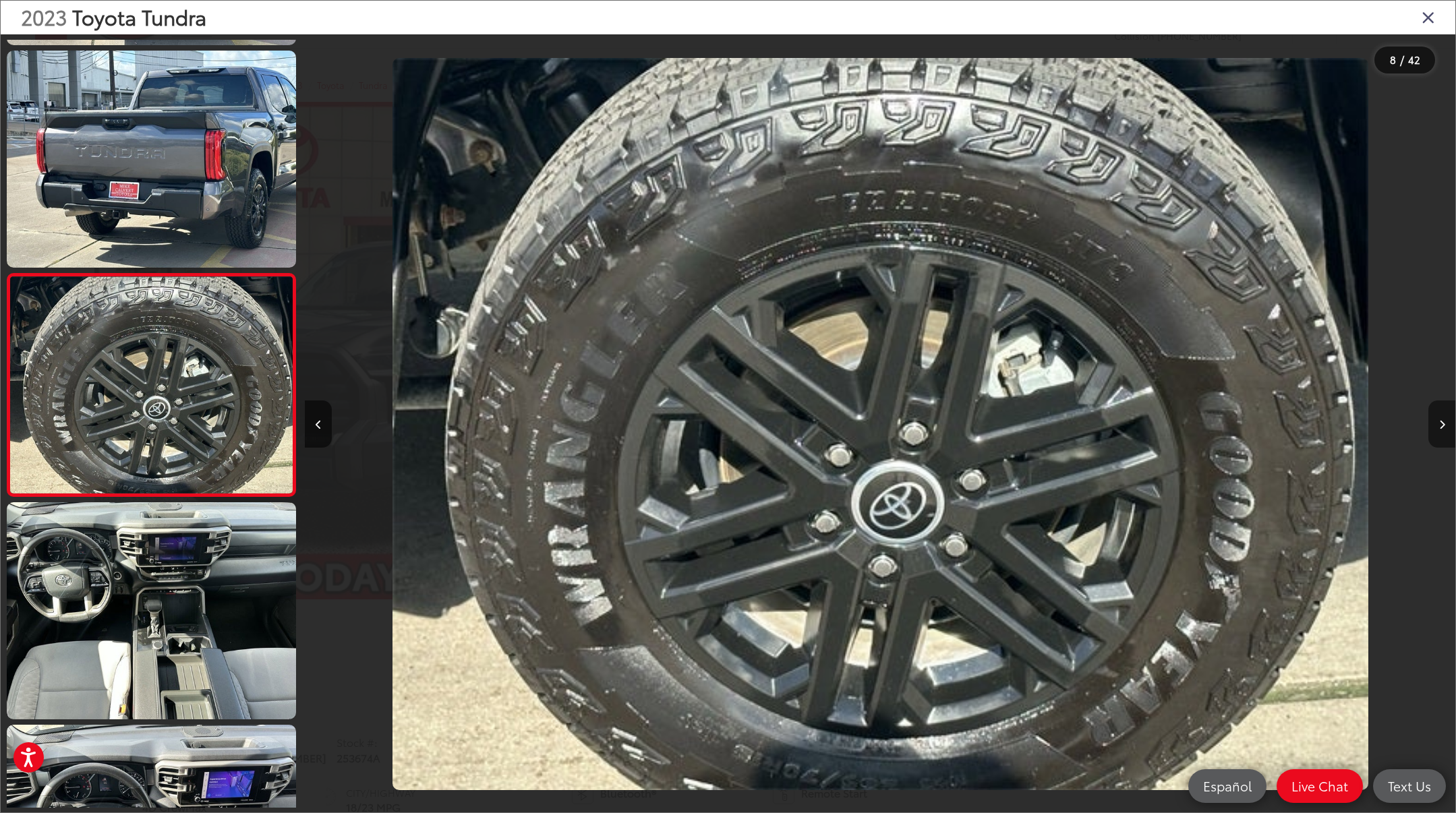
click at [1440, 425] on icon "Next image" at bounding box center [1442, 425] width 6 height 10
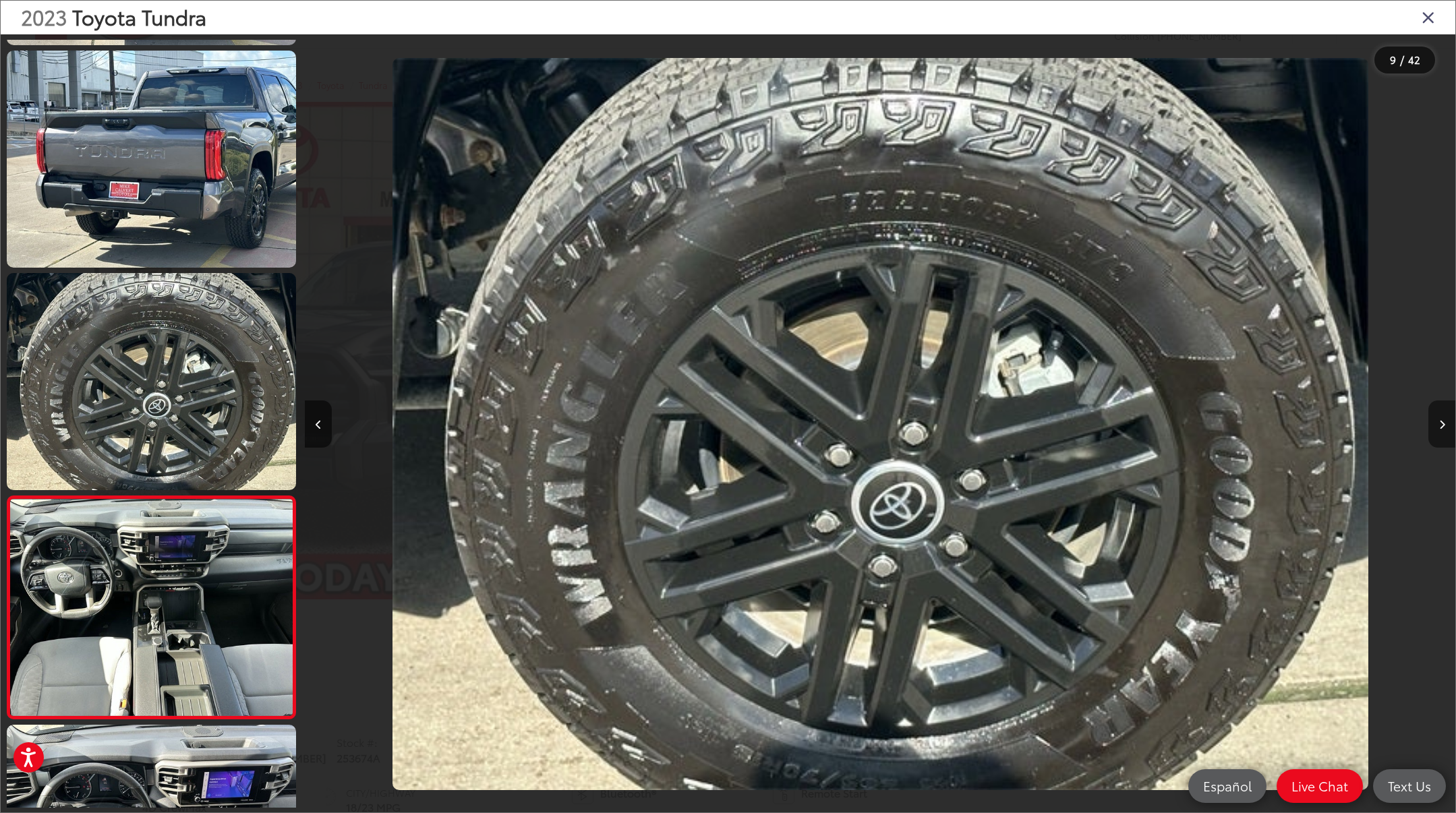
scroll to position [0, 9202]
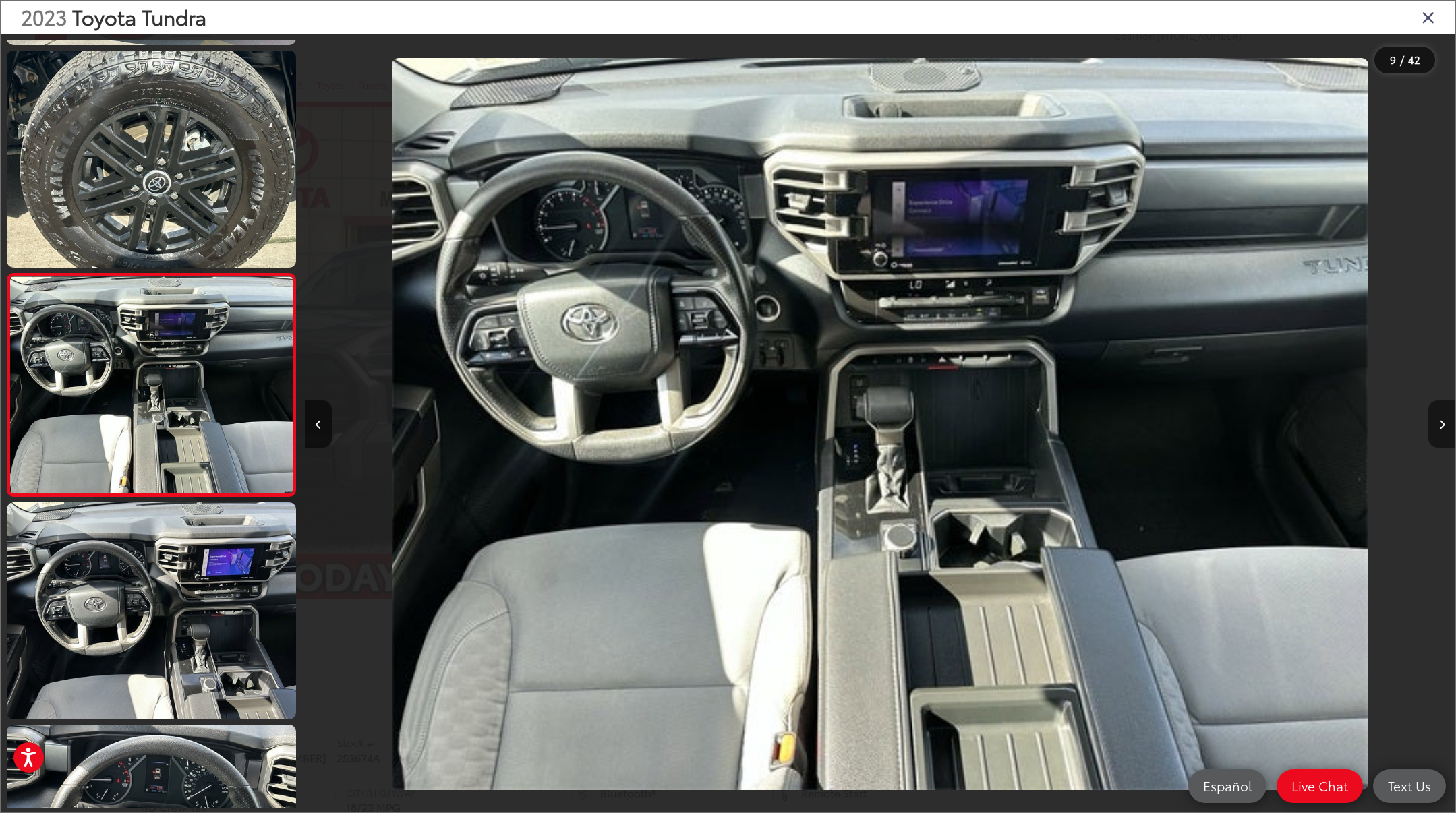
click at [1440, 428] on icon "Next image" at bounding box center [1442, 425] width 6 height 10
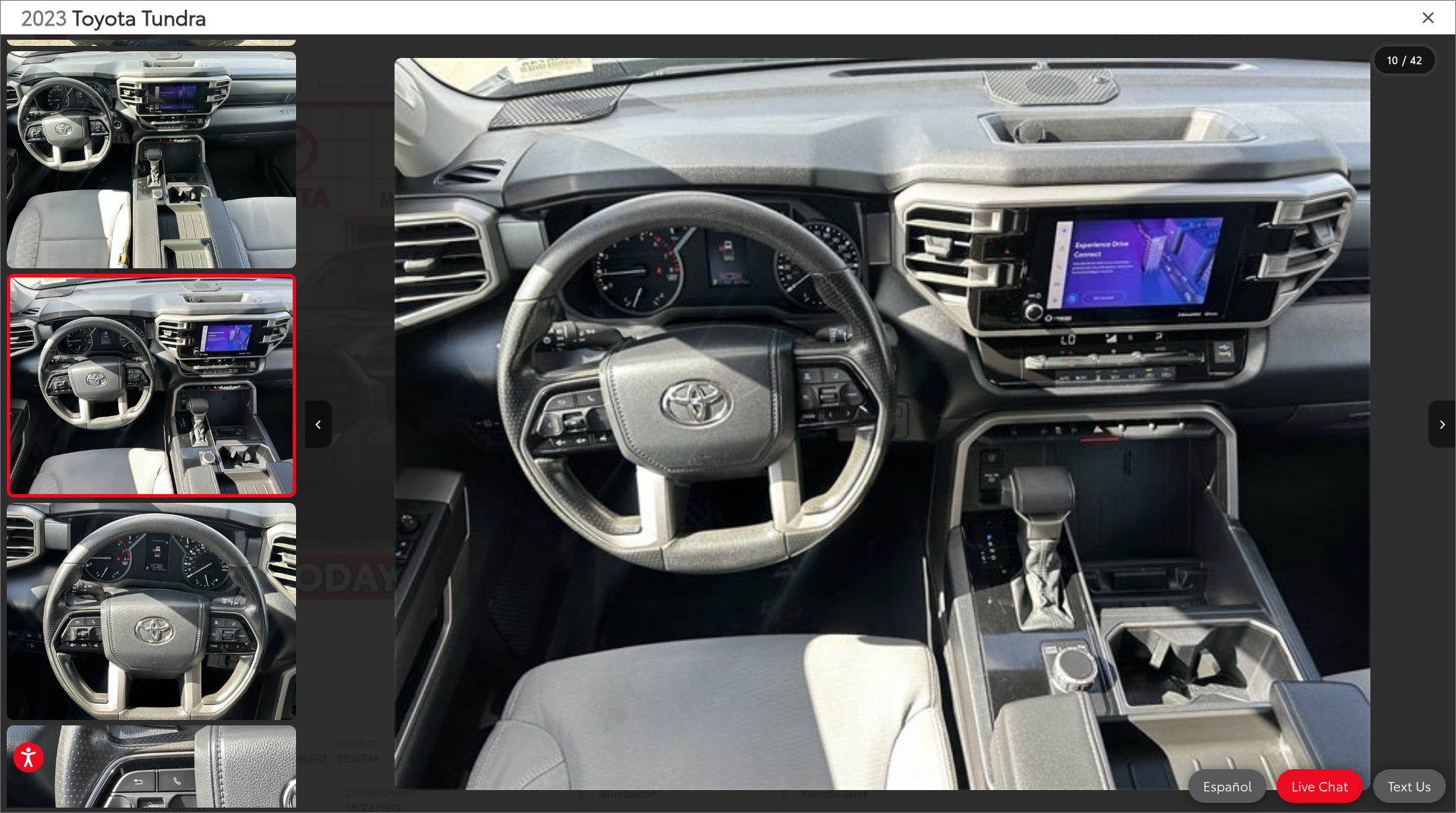
scroll to position [0, 10352]
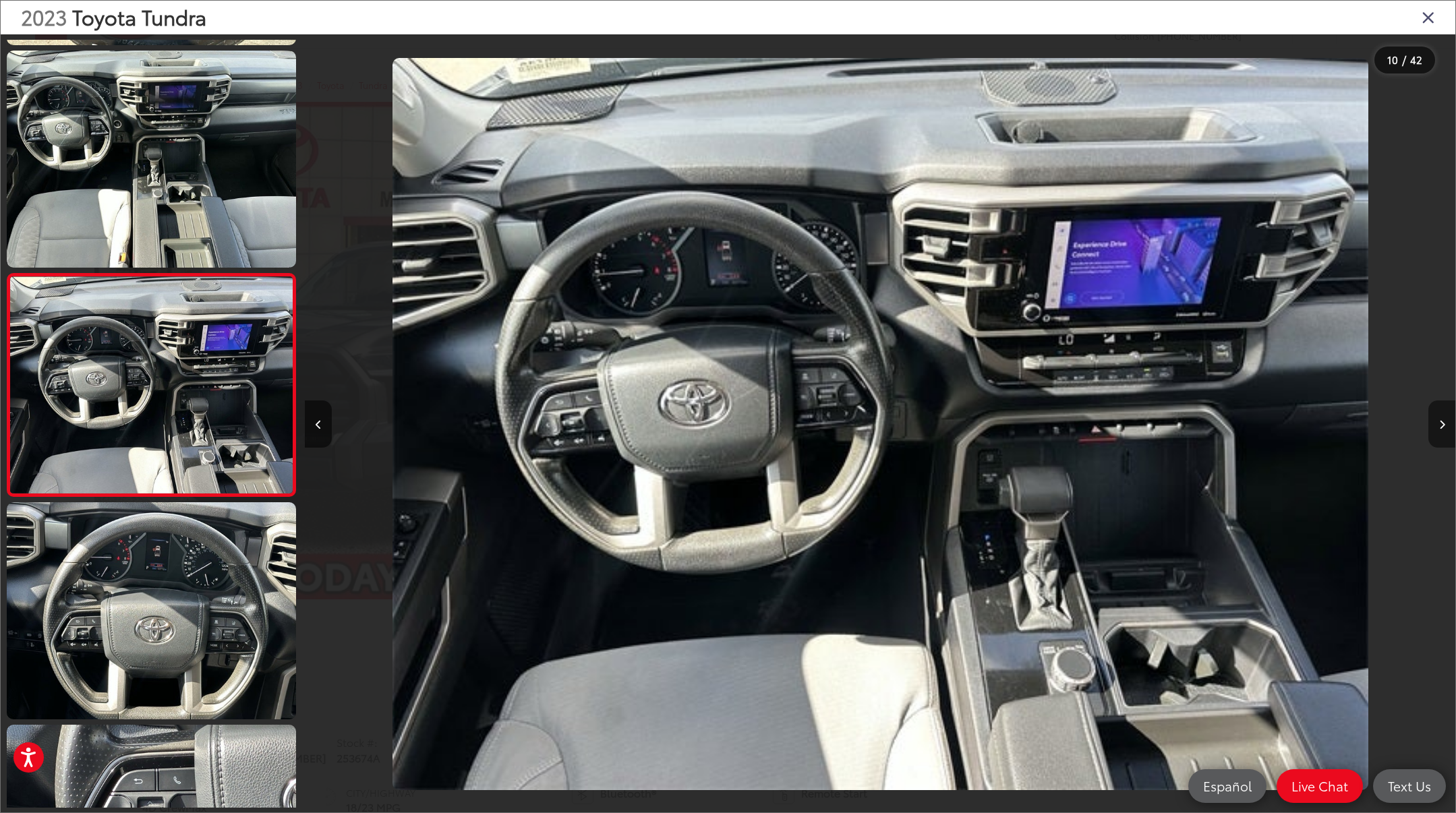
click at [1440, 427] on icon "Next image" at bounding box center [1442, 425] width 6 height 10
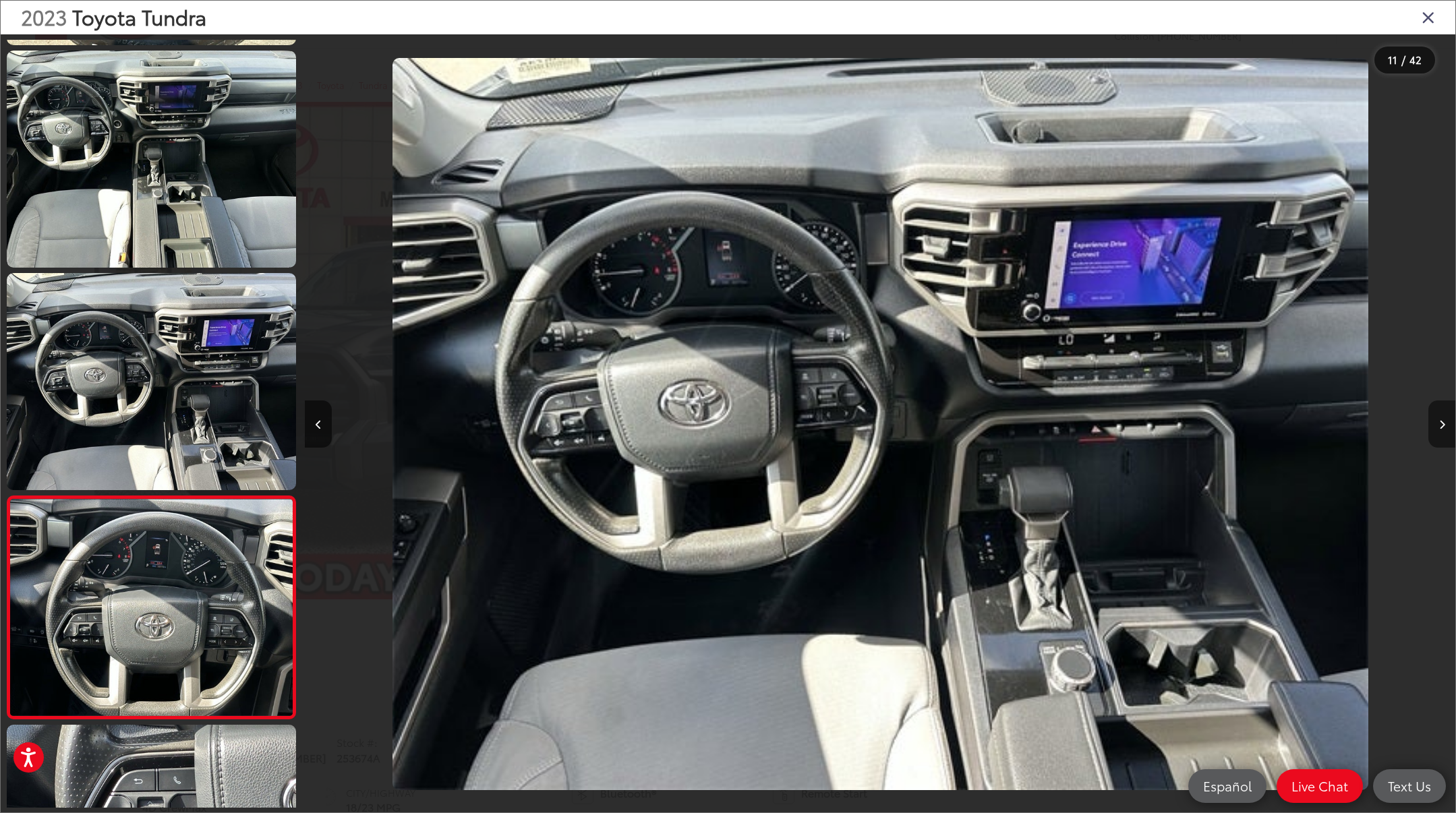
scroll to position [0, 11502]
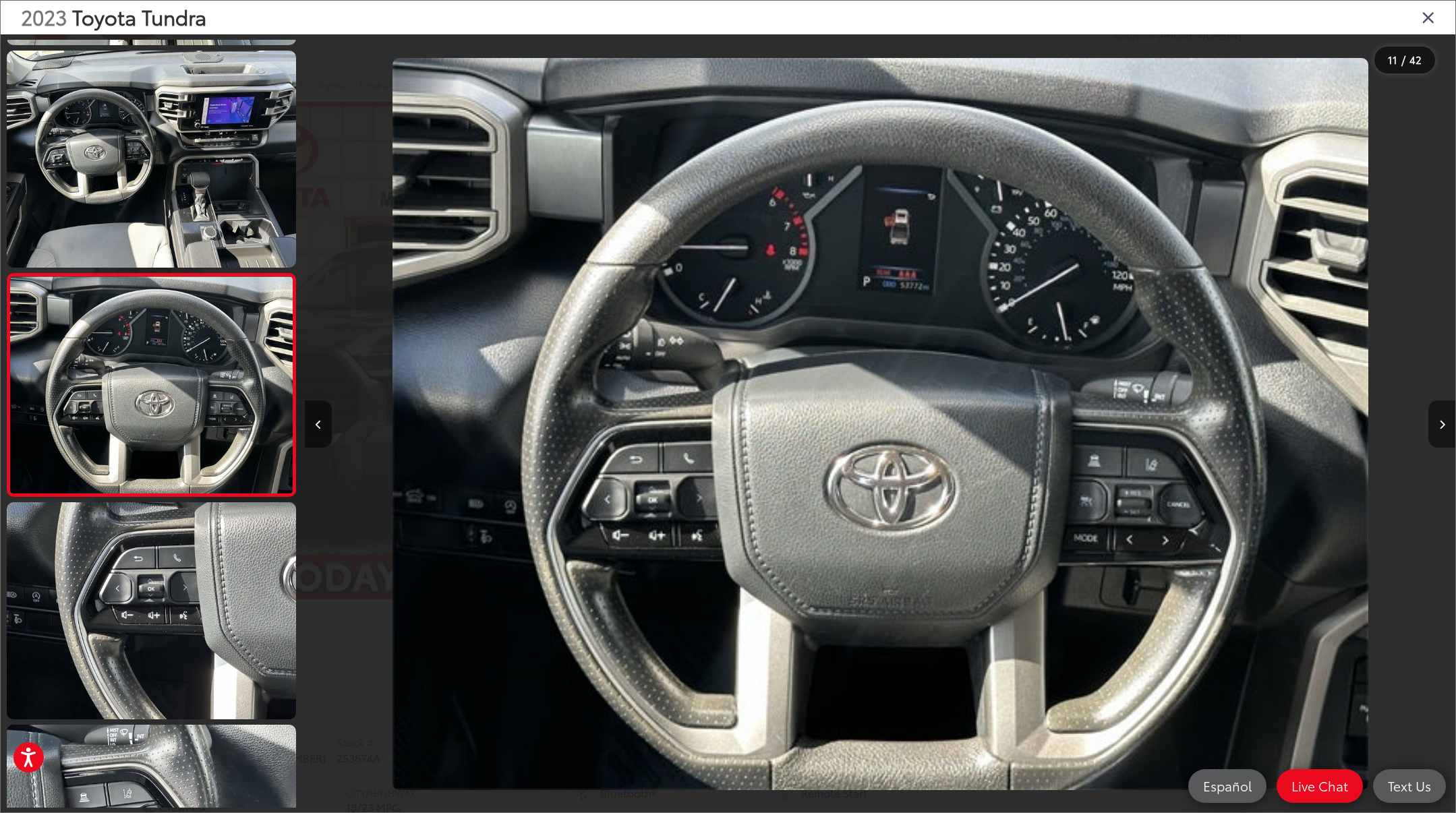
click at [1440, 427] on icon "Next image" at bounding box center [1442, 425] width 6 height 10
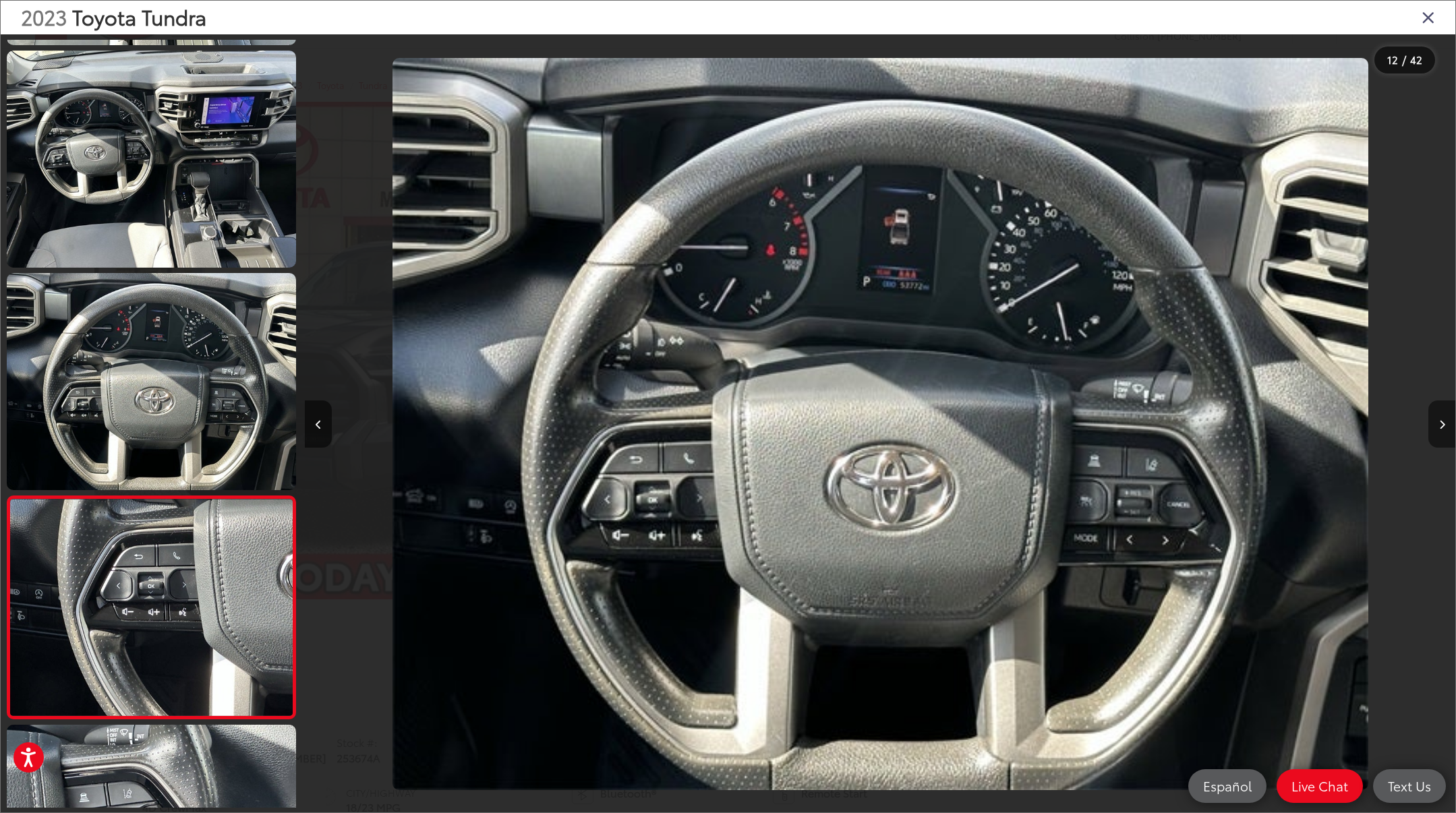
scroll to position [2215, 0]
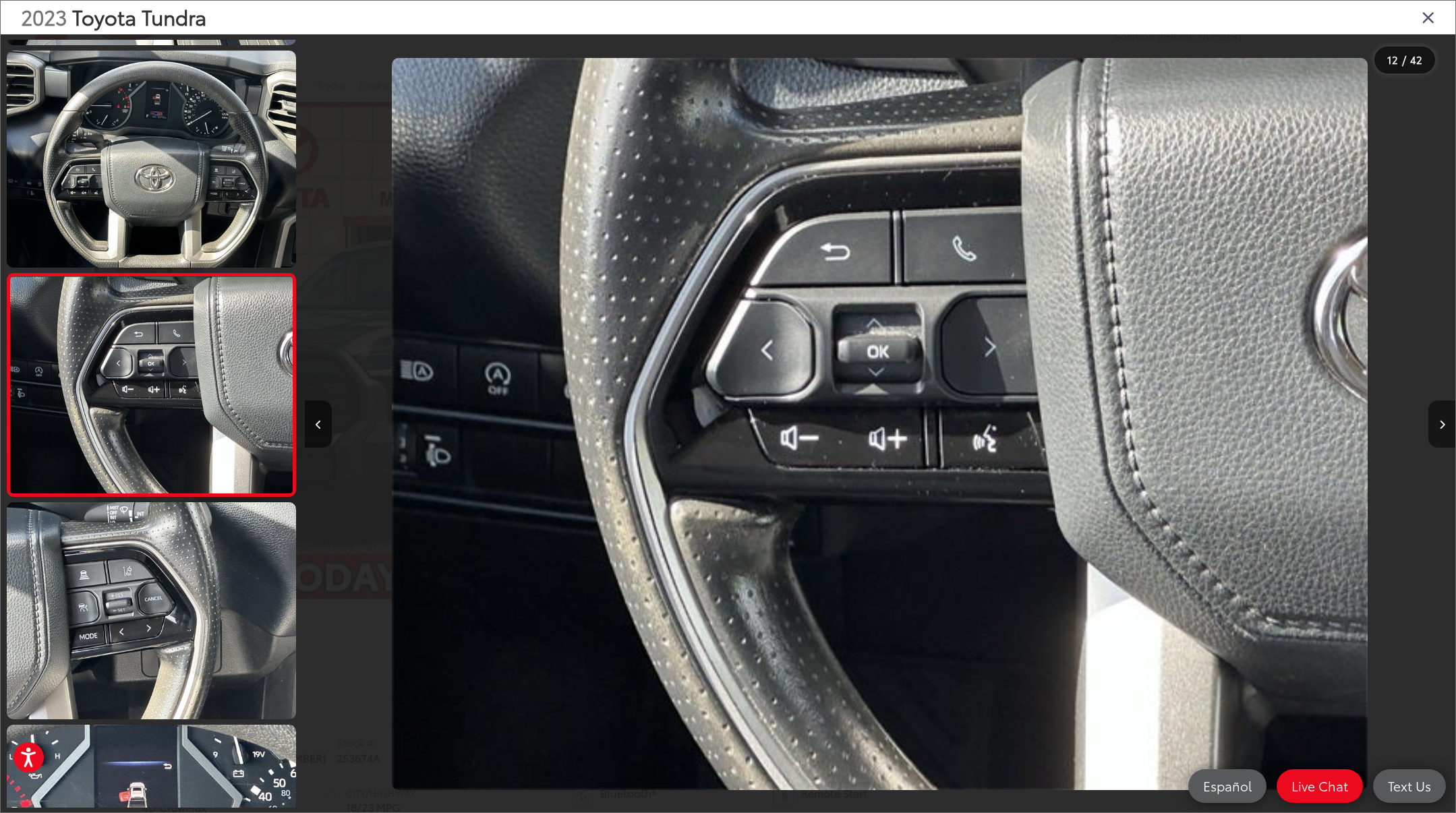
click at [1440, 427] on icon "Next image" at bounding box center [1442, 425] width 6 height 10
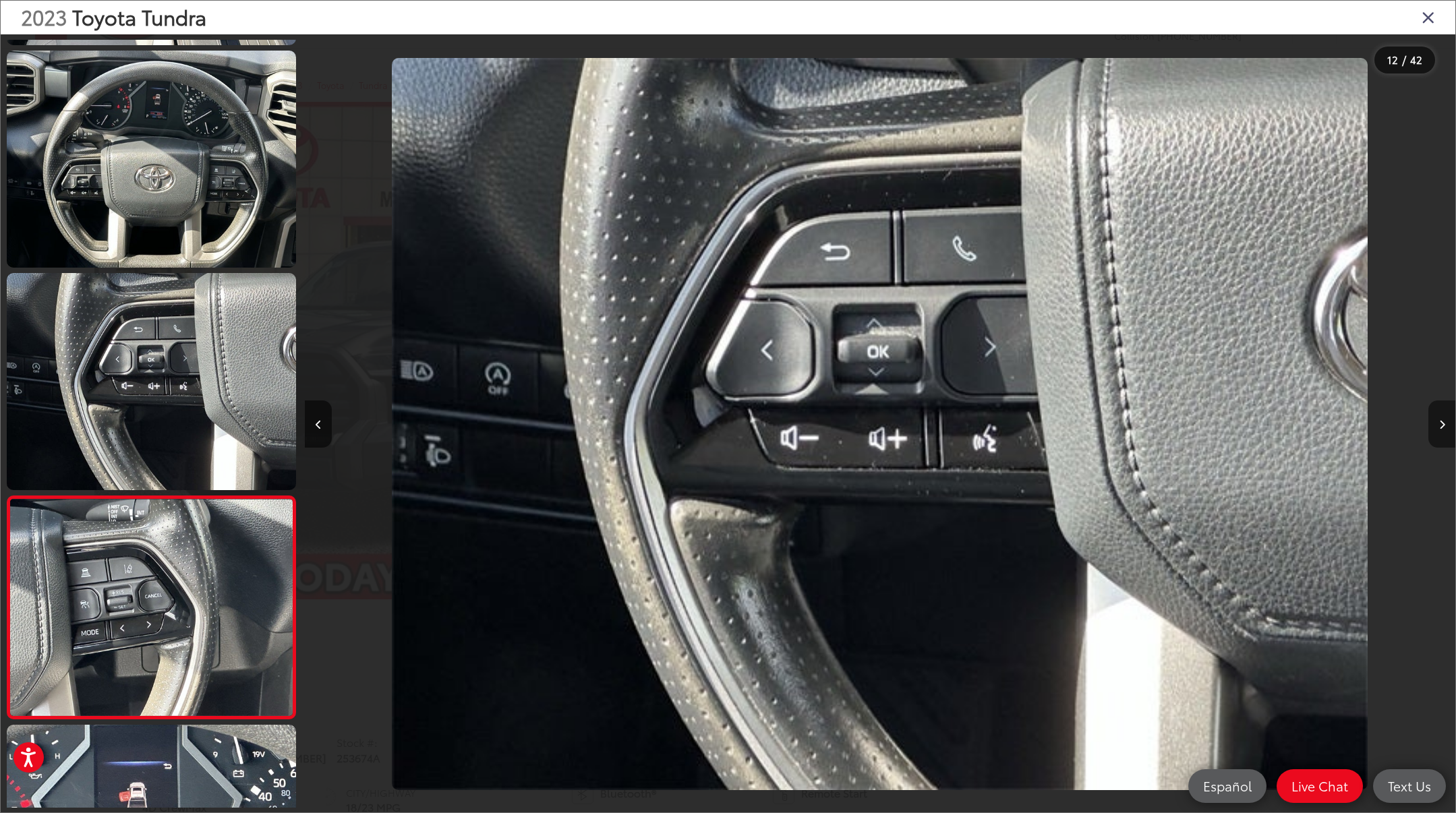
scroll to position [0, 0]
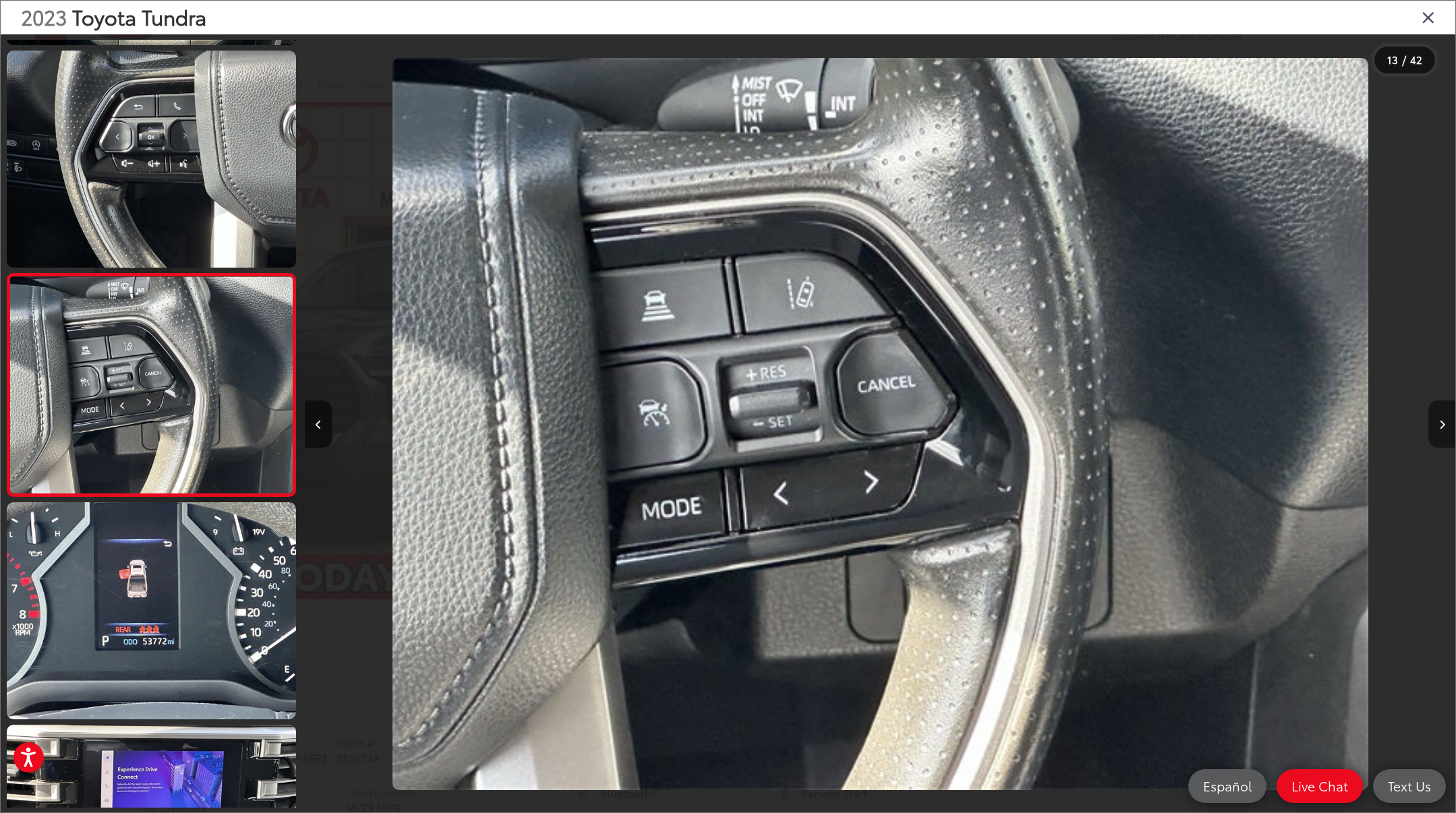
click at [1440, 427] on icon "Next image" at bounding box center [1442, 425] width 6 height 10
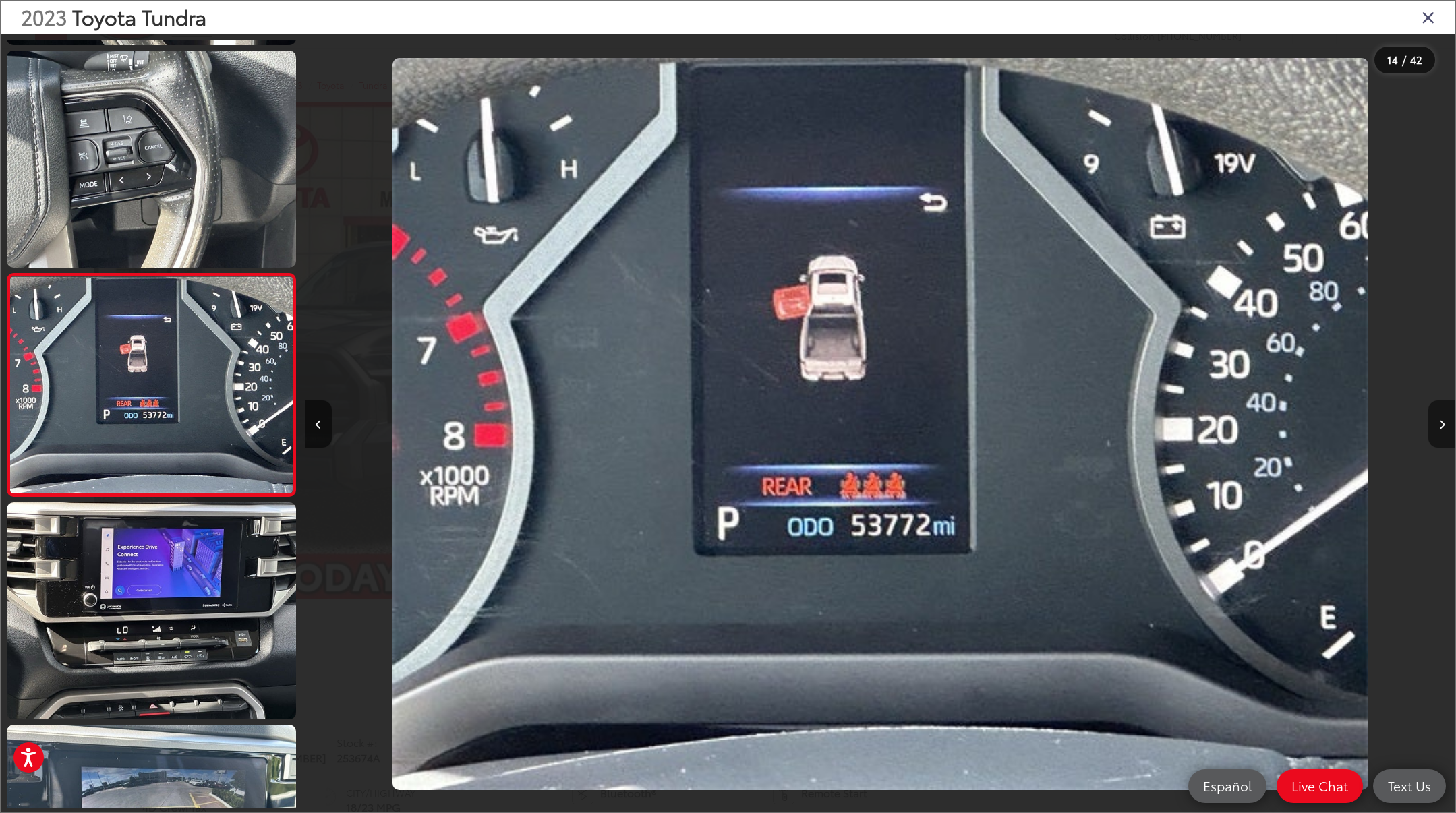
click at [1440, 427] on icon "Next image" at bounding box center [1442, 425] width 6 height 10
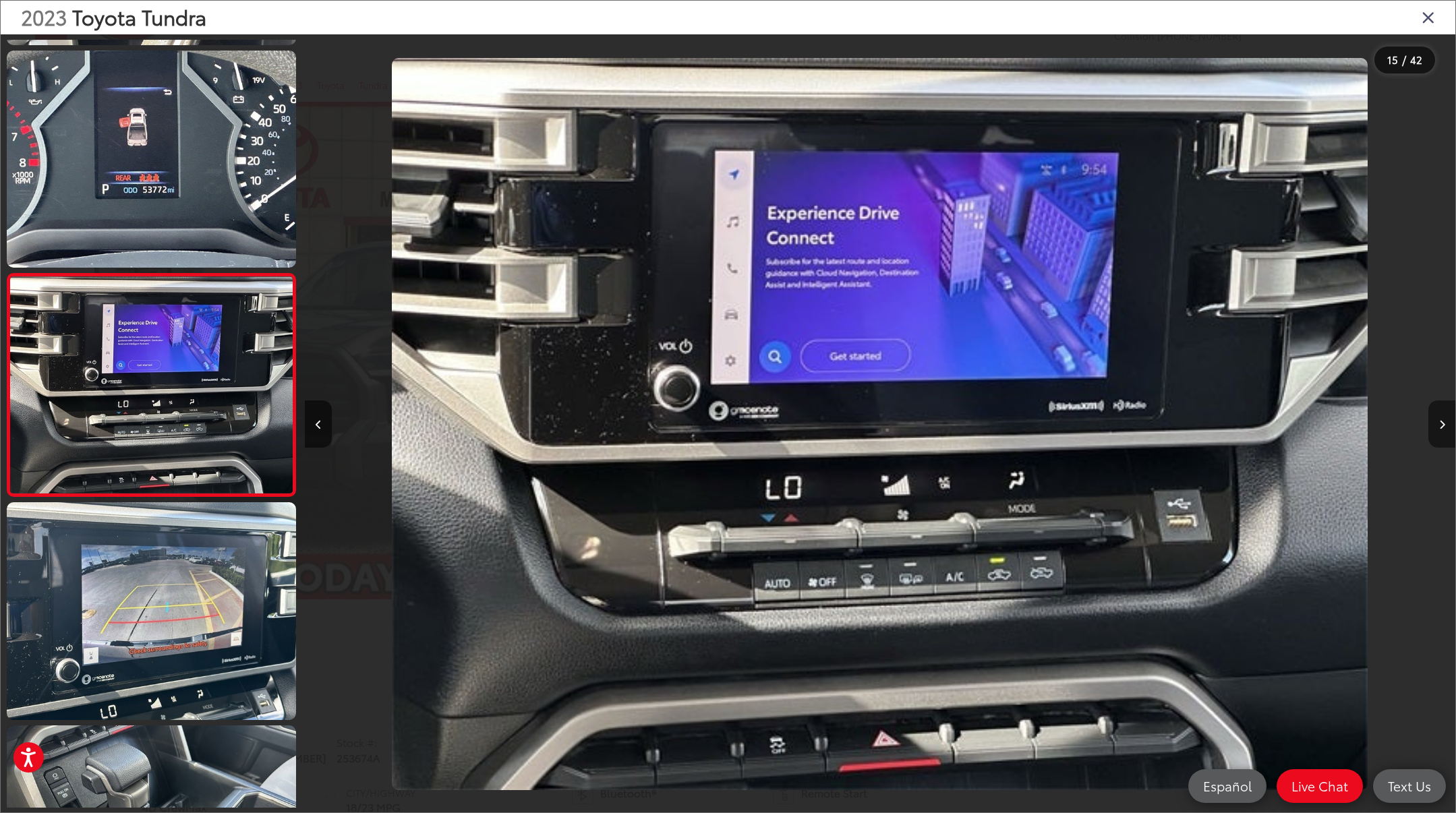
click at [1440, 427] on icon "Next image" at bounding box center [1442, 425] width 6 height 10
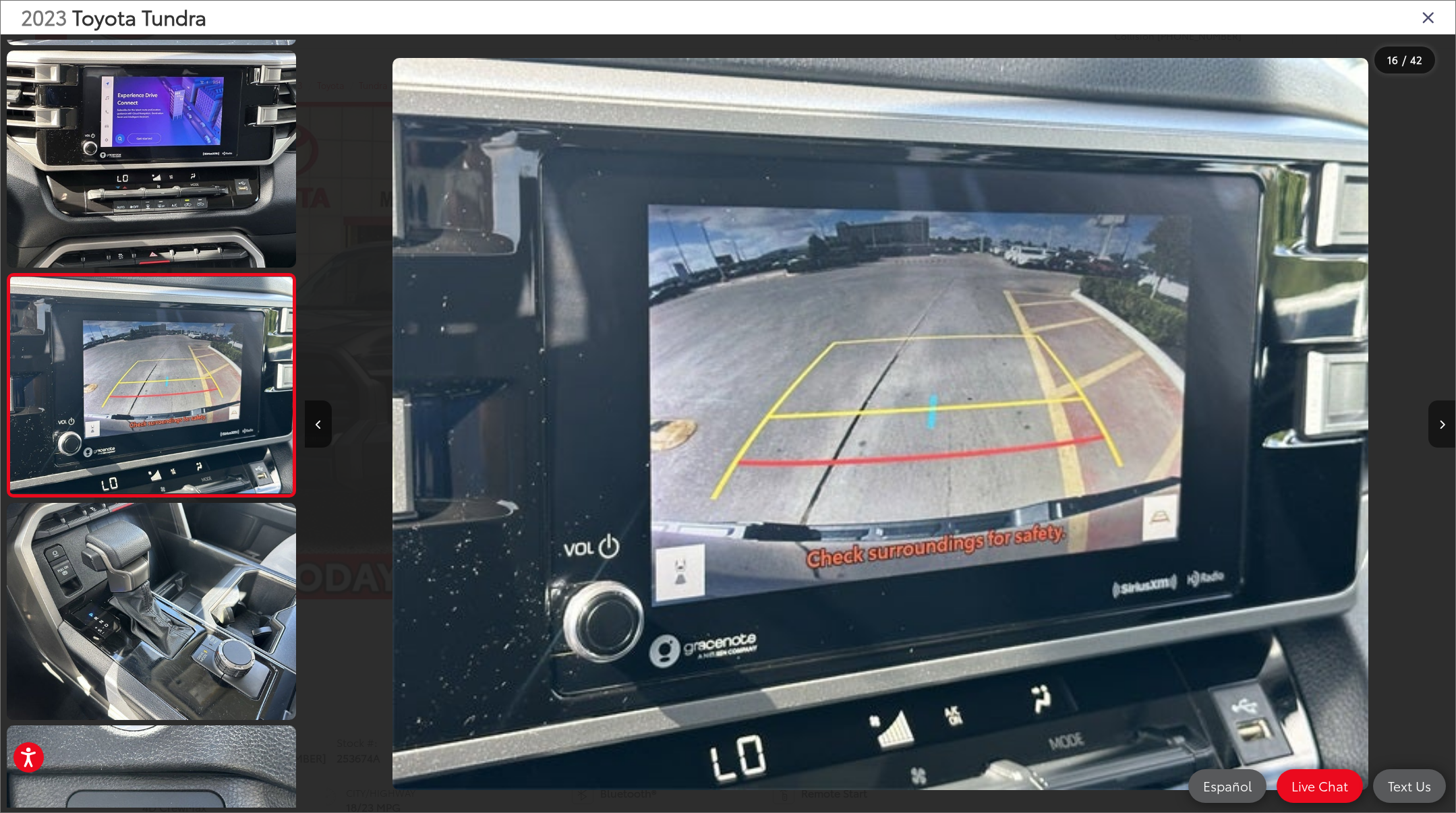
click at [1440, 427] on icon "Next image" at bounding box center [1442, 425] width 6 height 10
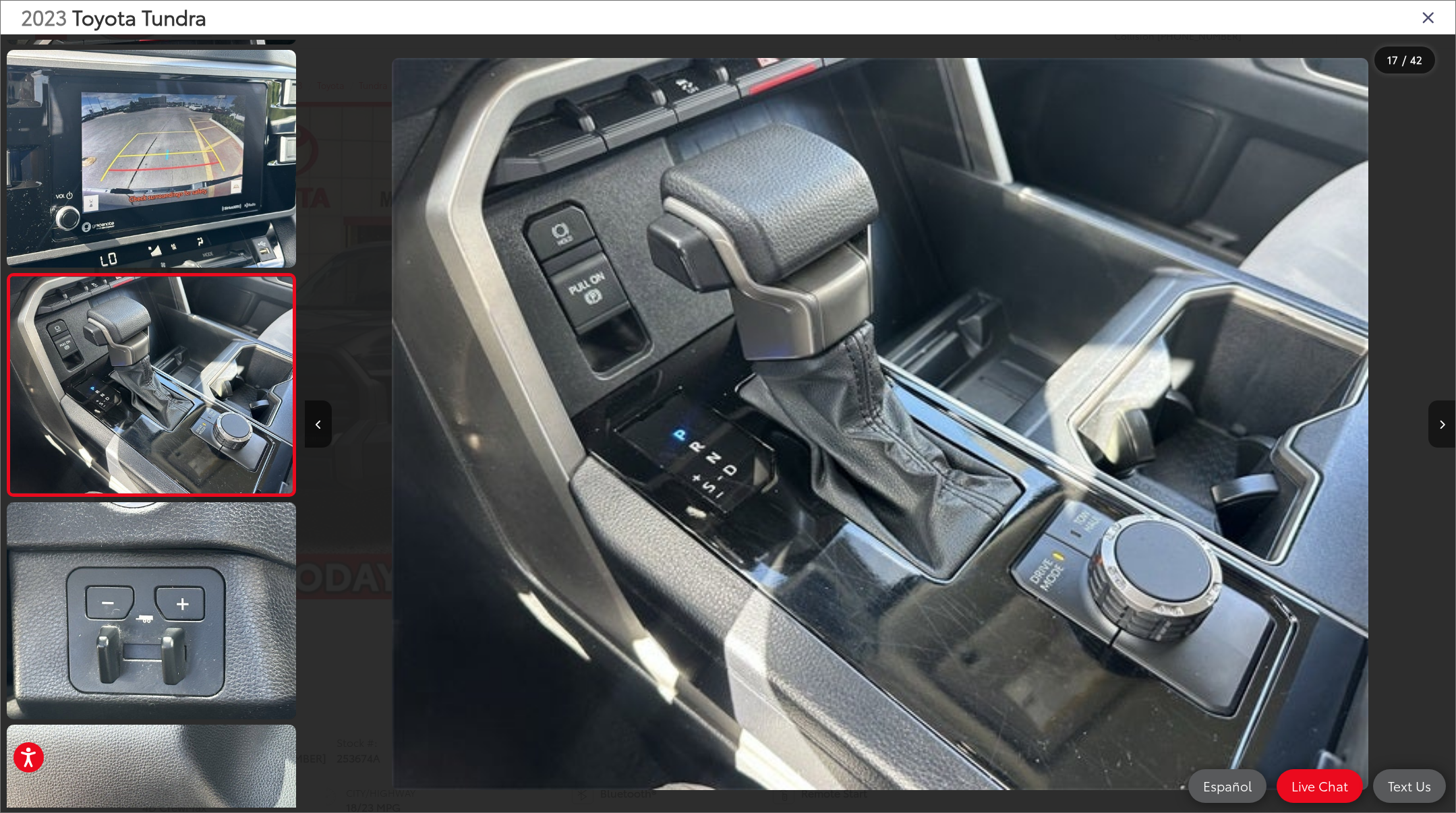
click at [1440, 427] on icon "Next image" at bounding box center [1442, 425] width 6 height 10
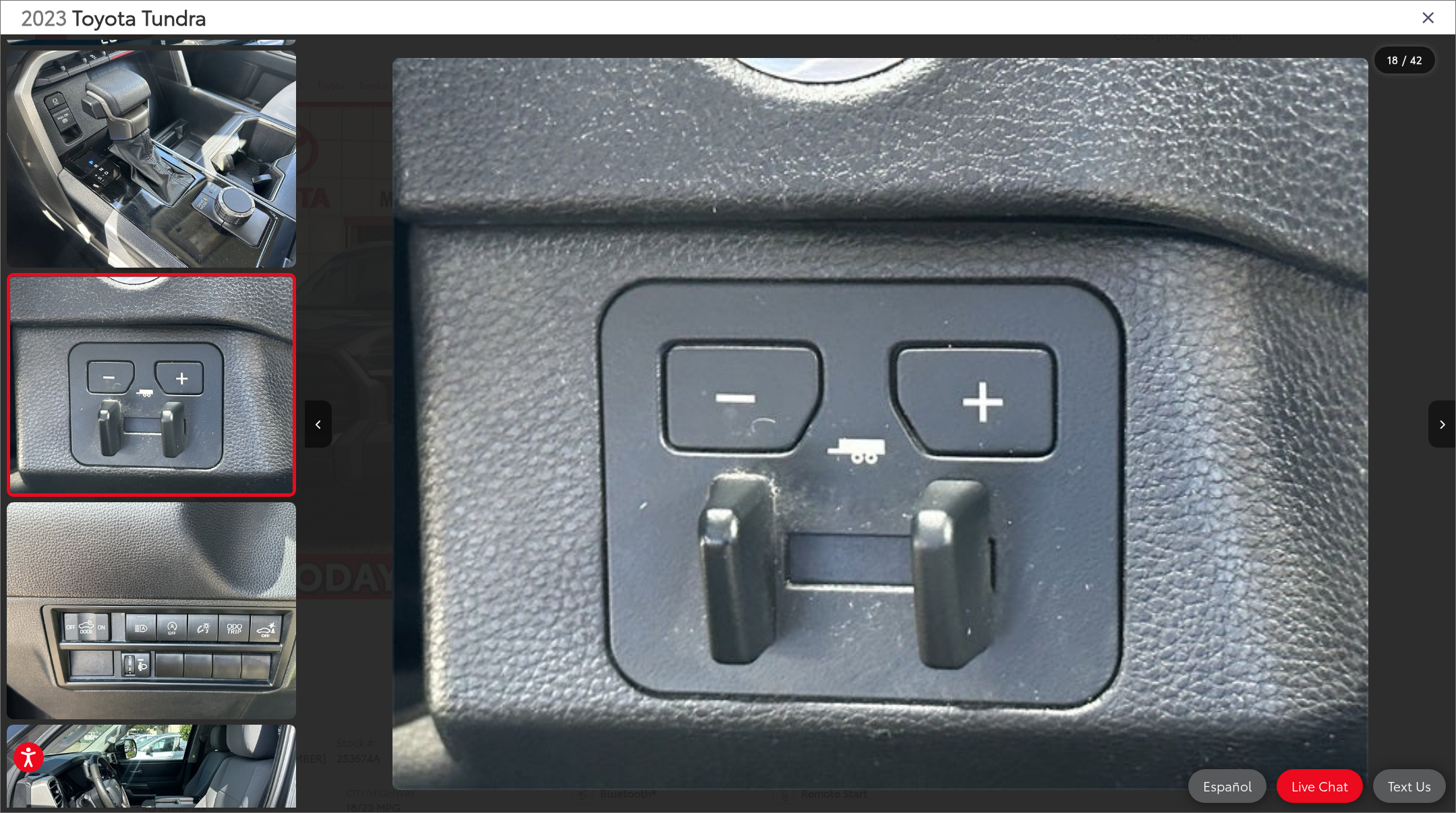
click at [1440, 427] on icon "Next image" at bounding box center [1442, 425] width 6 height 10
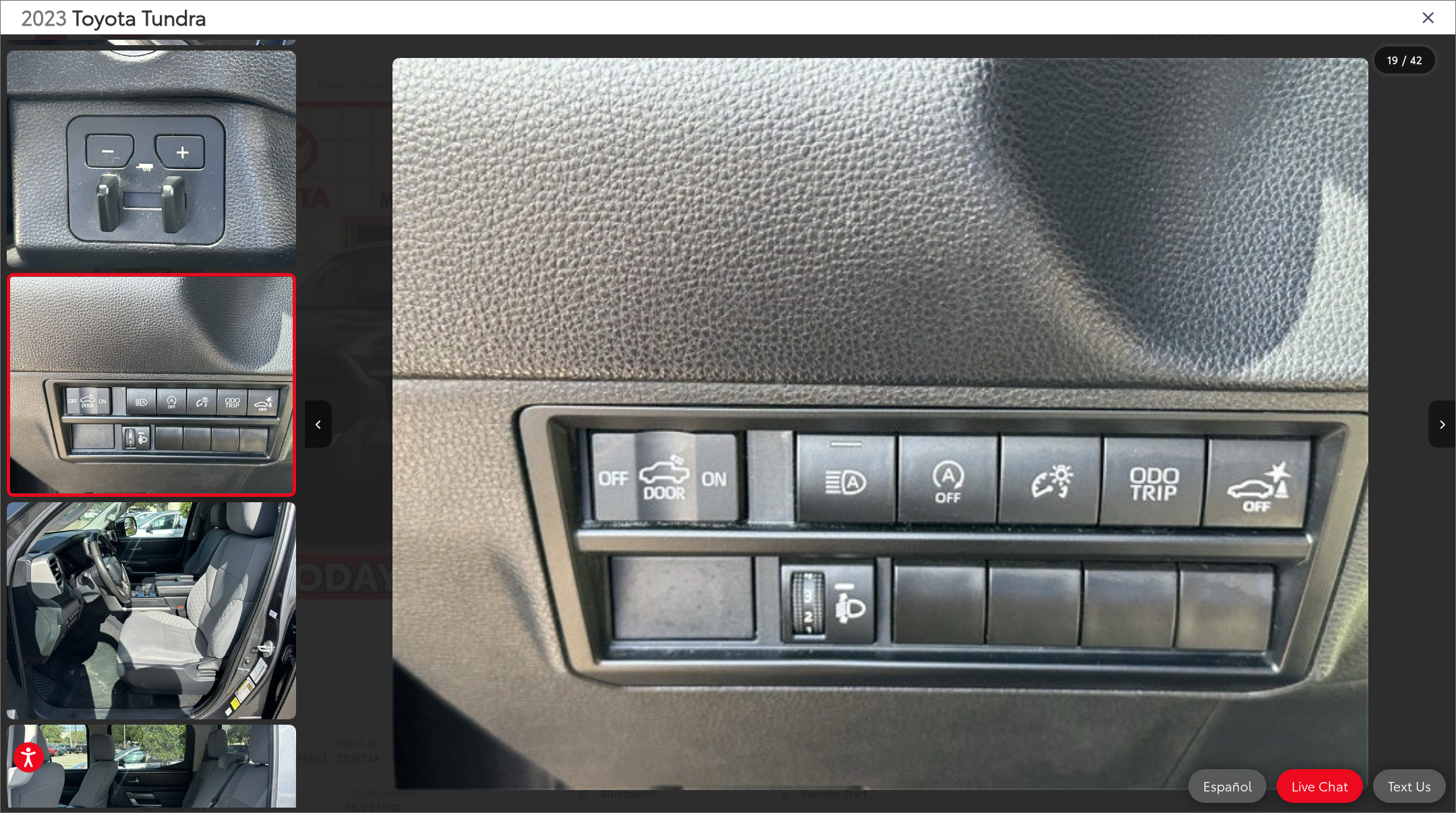
click at [1440, 427] on icon "Next image" at bounding box center [1442, 425] width 6 height 10
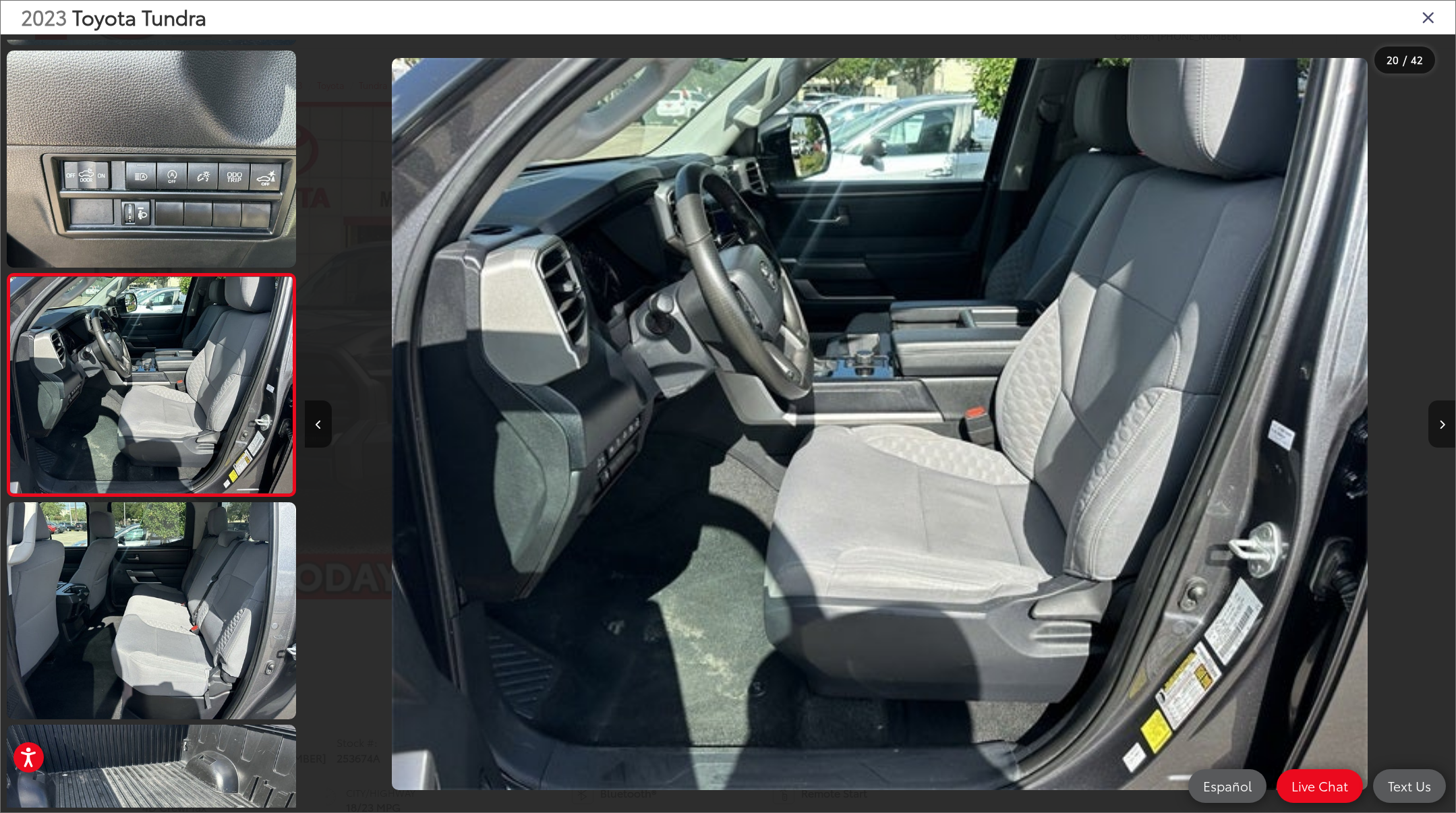
click at [1440, 427] on icon "Next image" at bounding box center [1442, 425] width 6 height 10
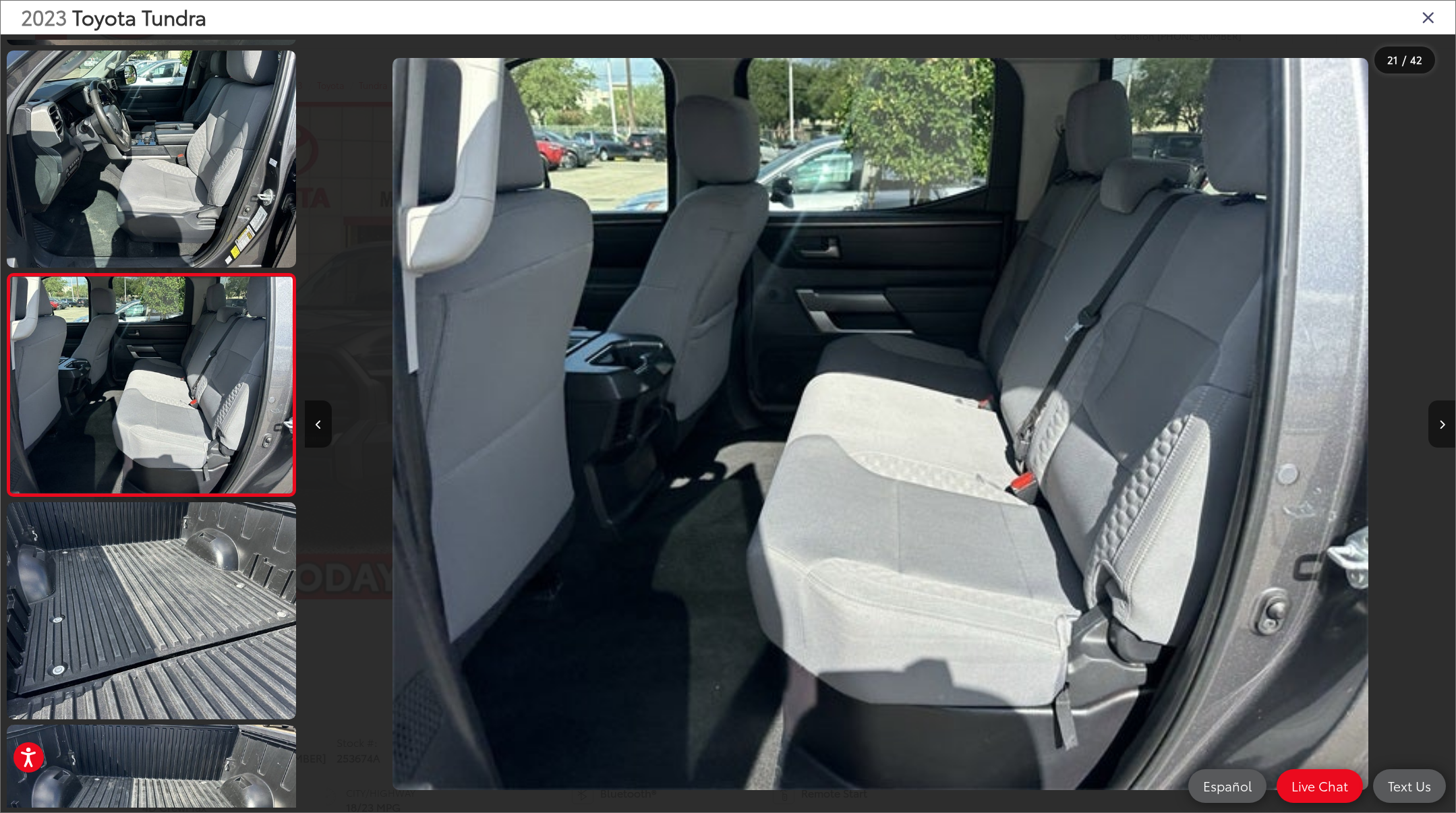
click at [1440, 427] on icon "Next image" at bounding box center [1442, 425] width 6 height 10
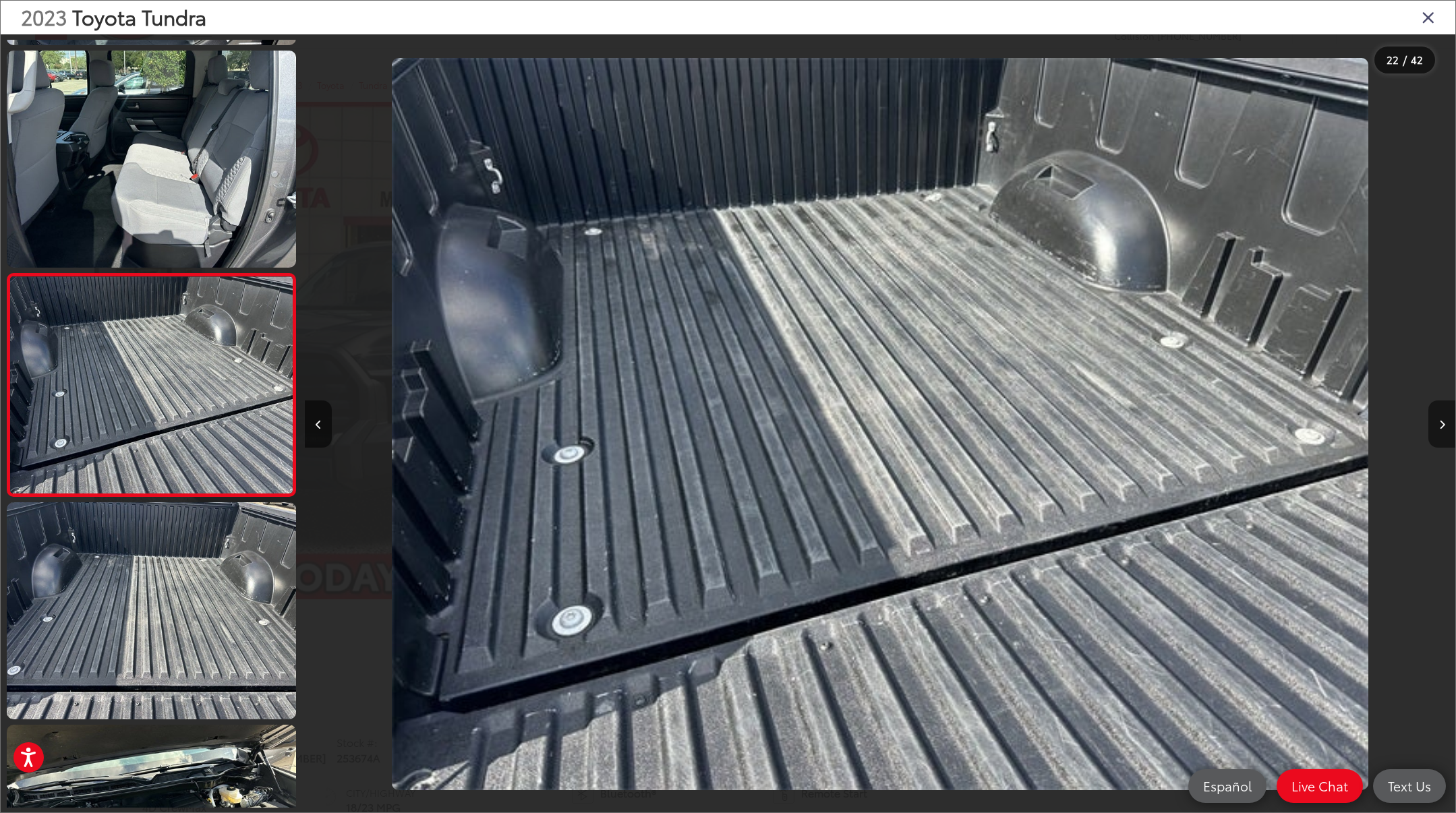
click at [1440, 427] on icon "Next image" at bounding box center [1442, 425] width 6 height 10
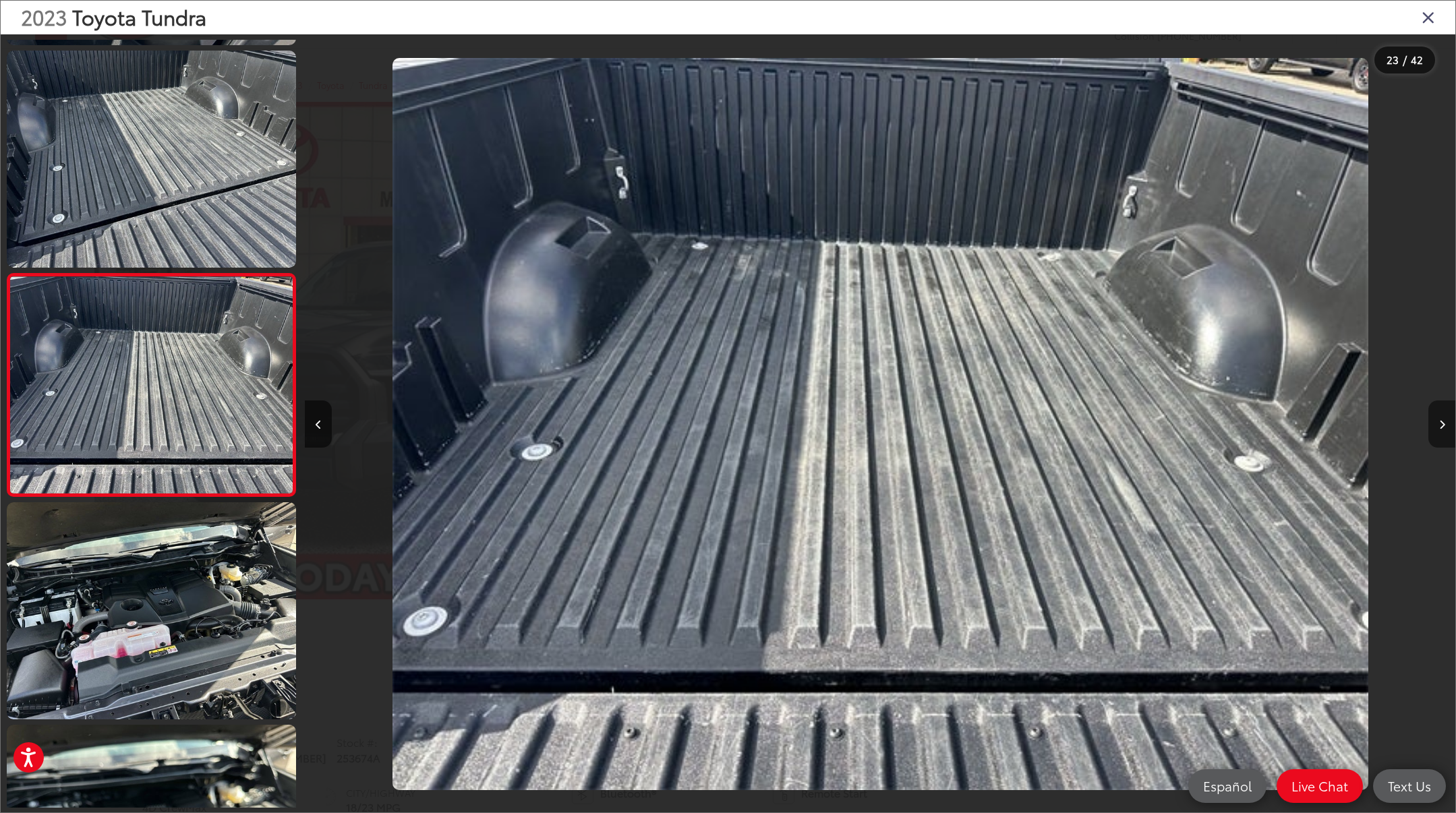
click at [1440, 427] on icon "Next image" at bounding box center [1442, 425] width 6 height 10
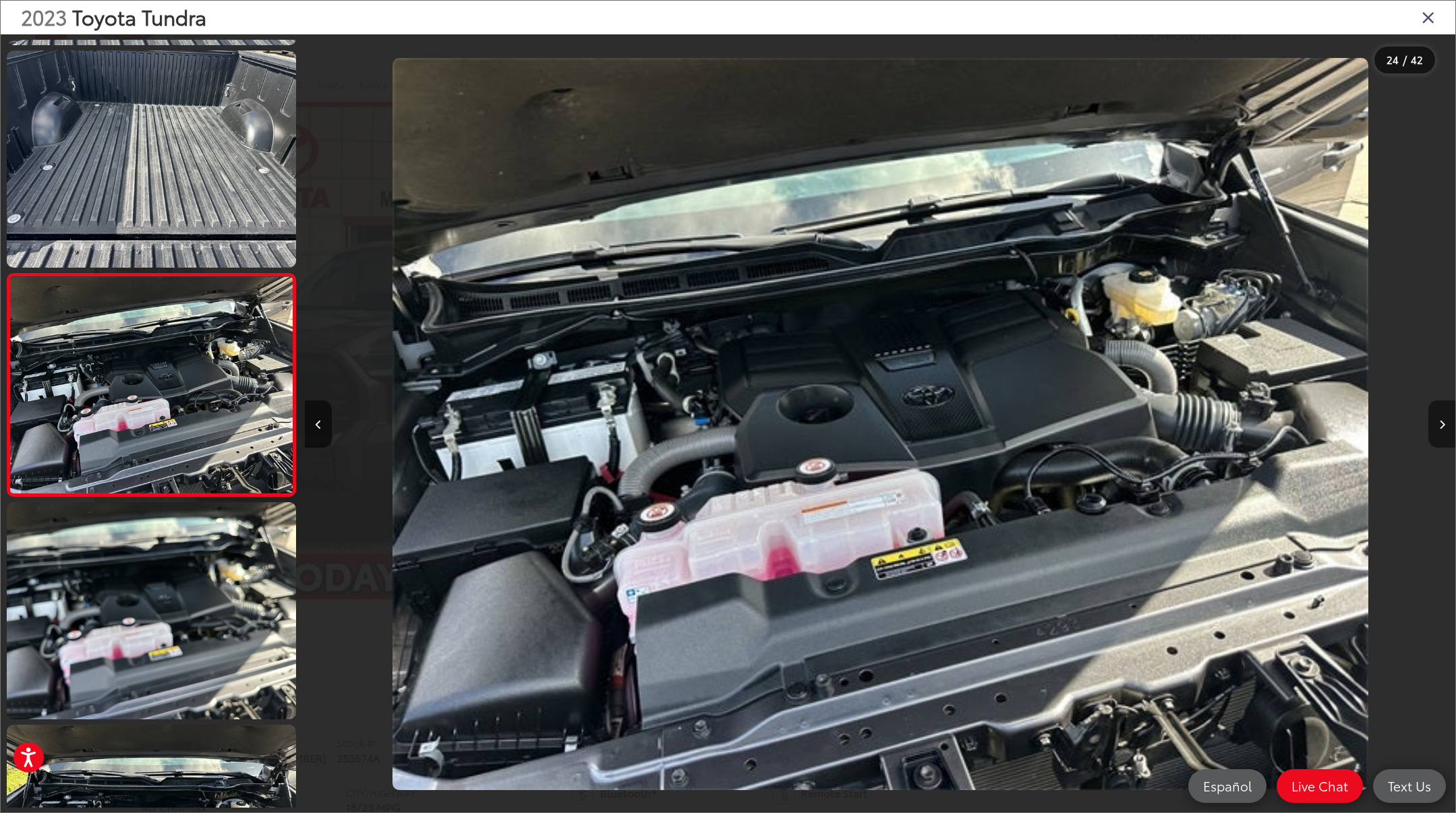
click at [1440, 427] on icon "Next image" at bounding box center [1442, 425] width 6 height 10
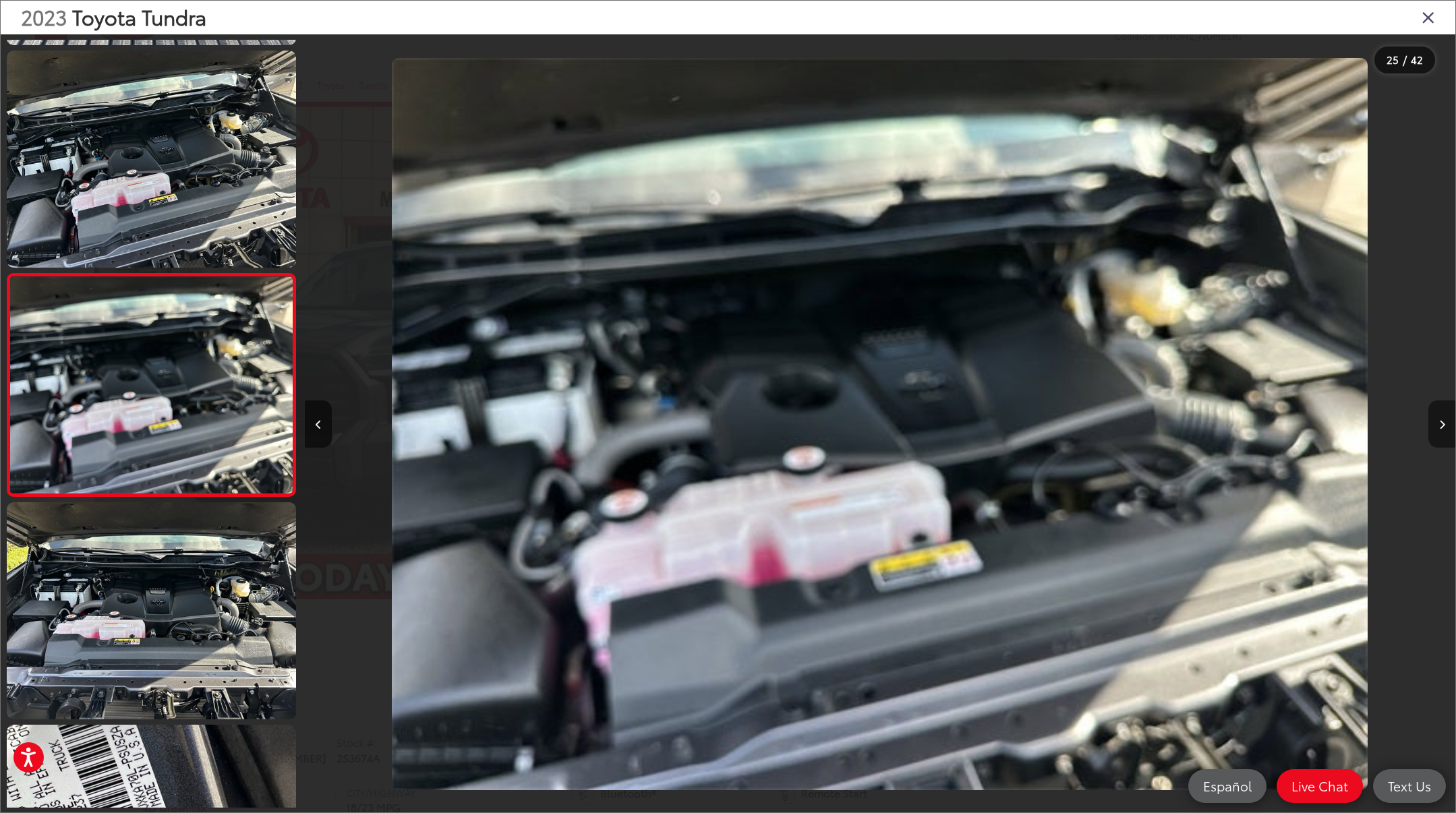
click at [1440, 427] on icon "Next image" at bounding box center [1442, 425] width 6 height 10
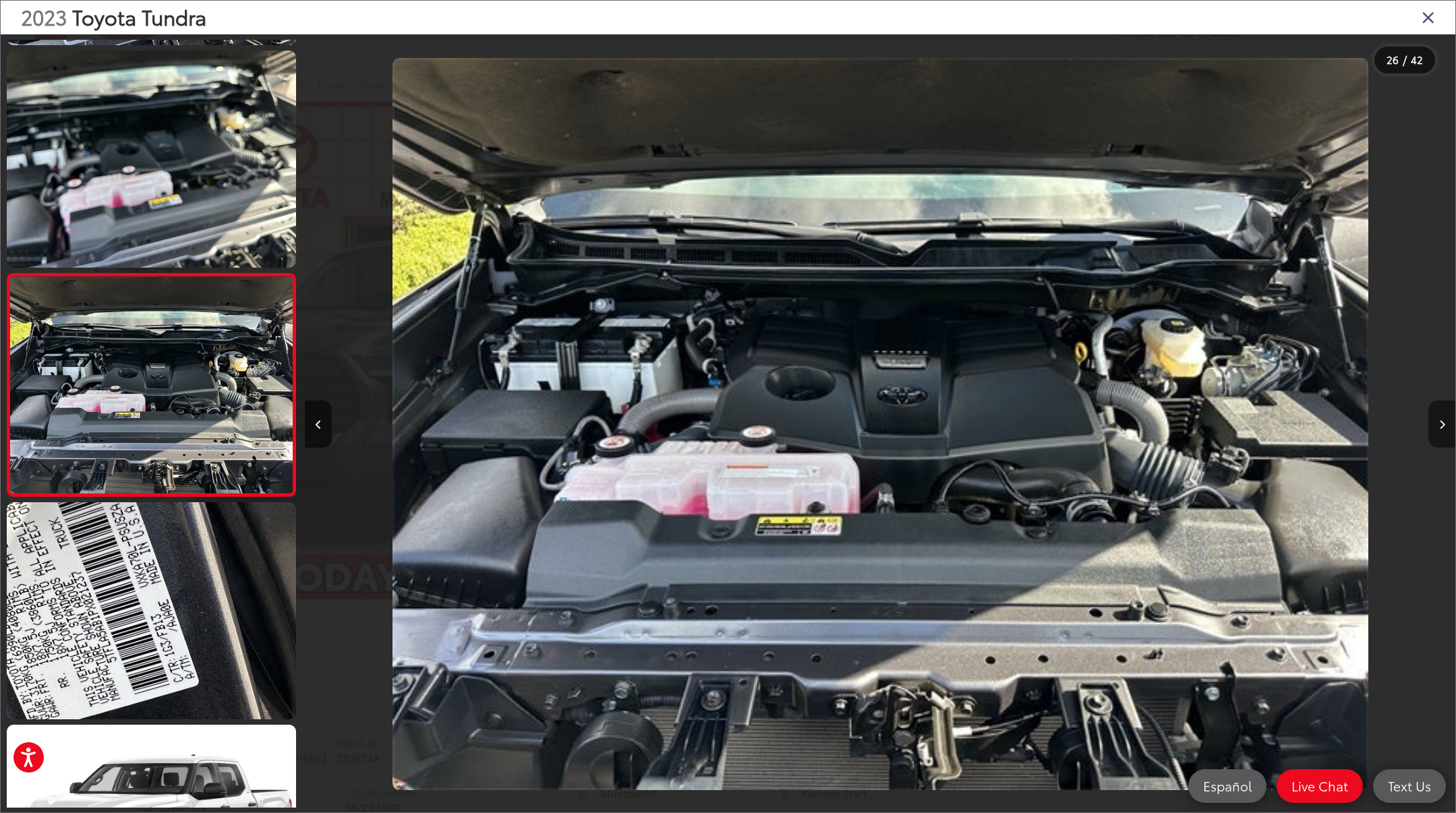
click at [1440, 427] on icon "Next image" at bounding box center [1442, 425] width 6 height 10
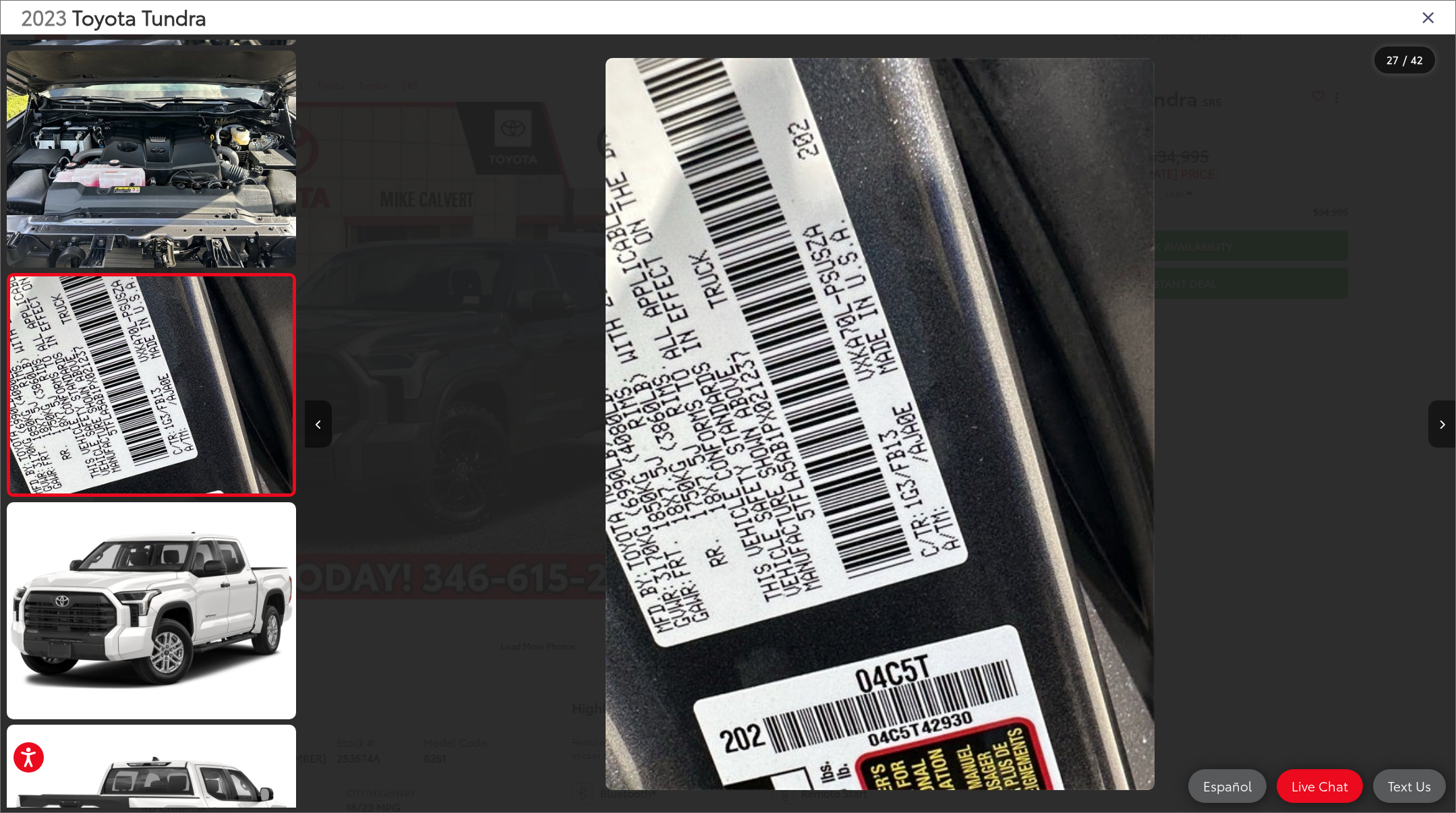
click at [1440, 427] on icon "Next image" at bounding box center [1442, 425] width 6 height 10
